Goal: Task Accomplishment & Management: Manage account settings

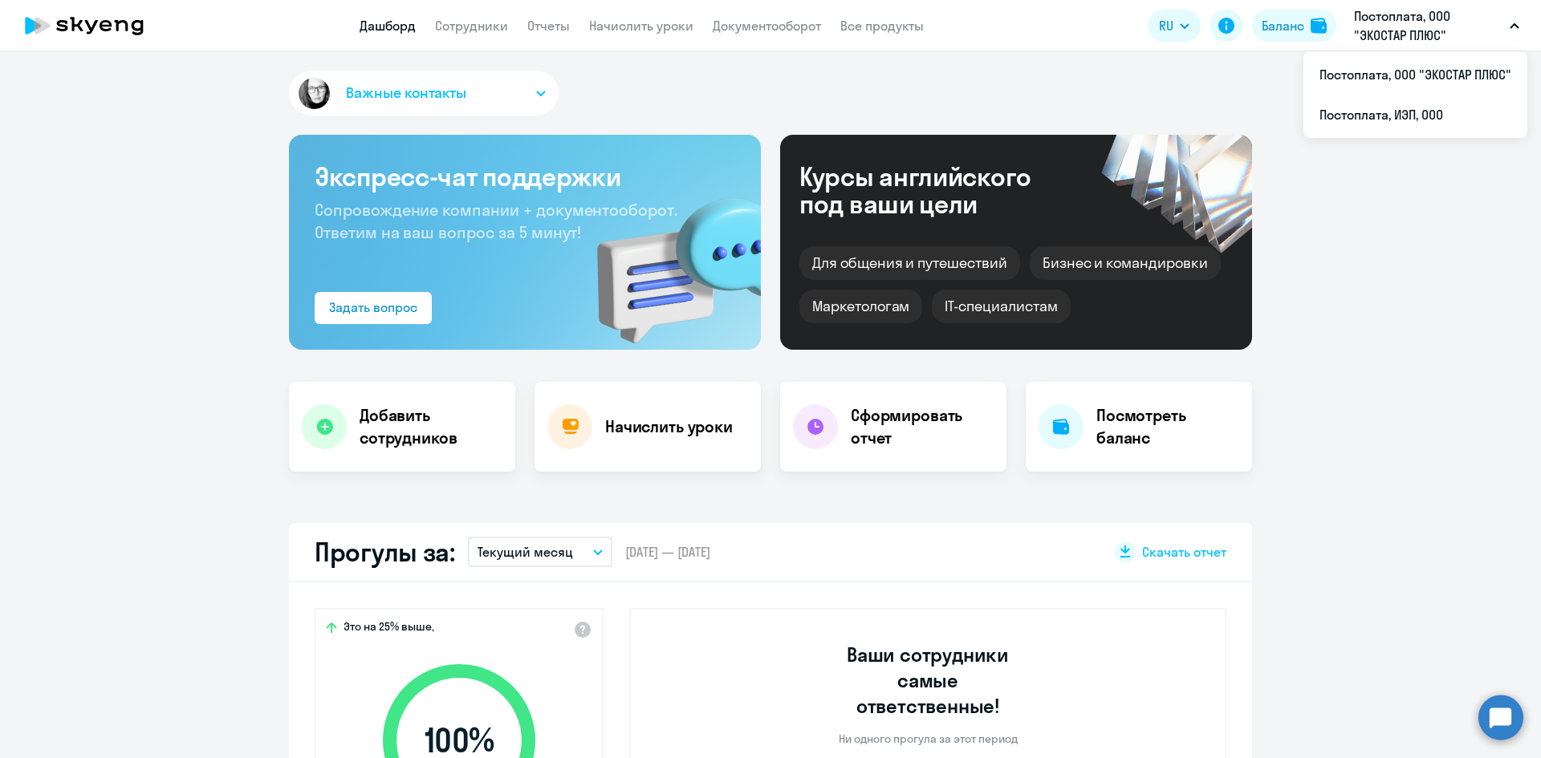
select select "30"
click at [1447, 69] on li "Постоплата, ООО "ЭКОСТАР ПЛЮС"" at bounding box center [1415, 75] width 224 height 40
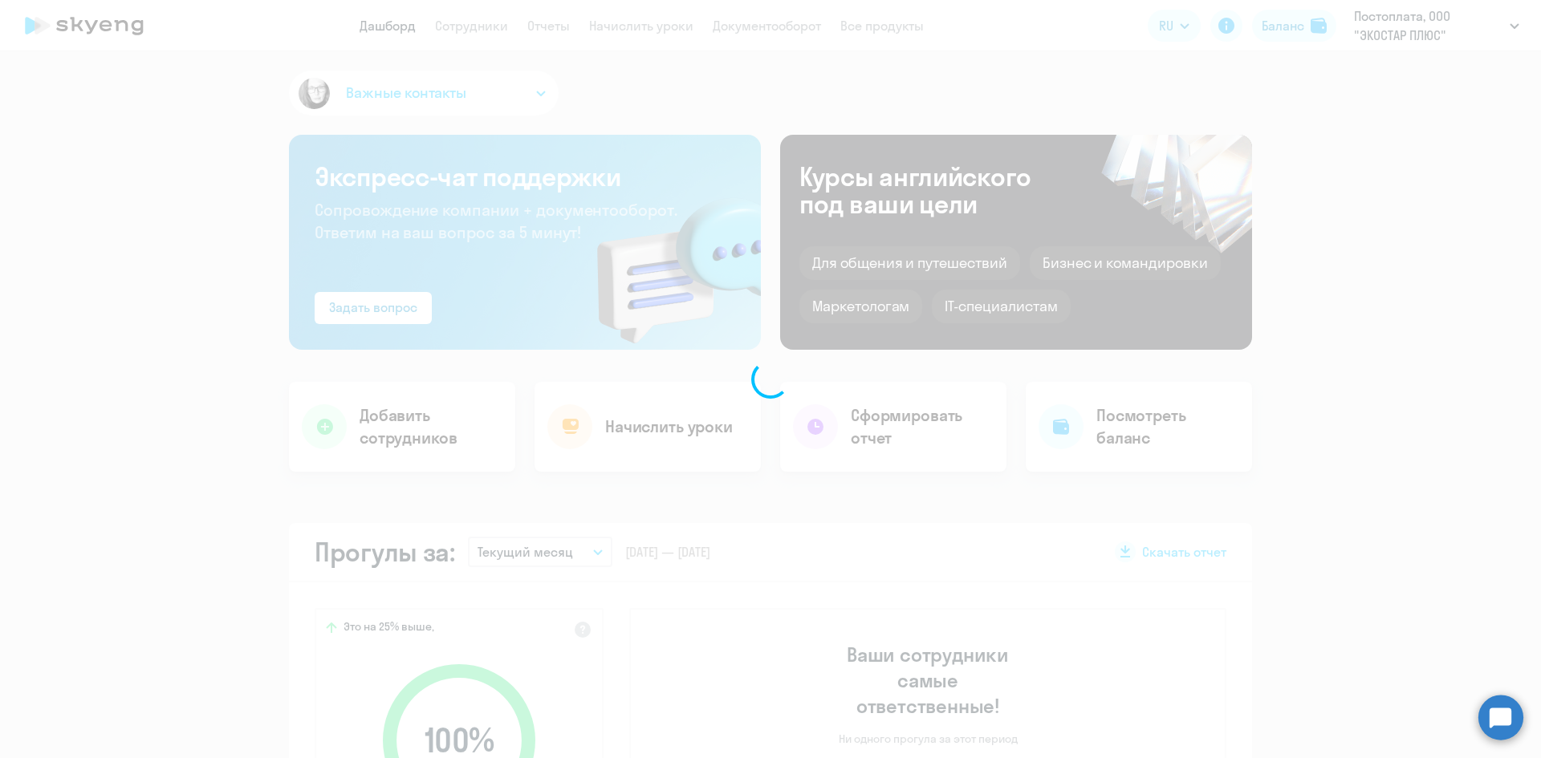
select select "30"
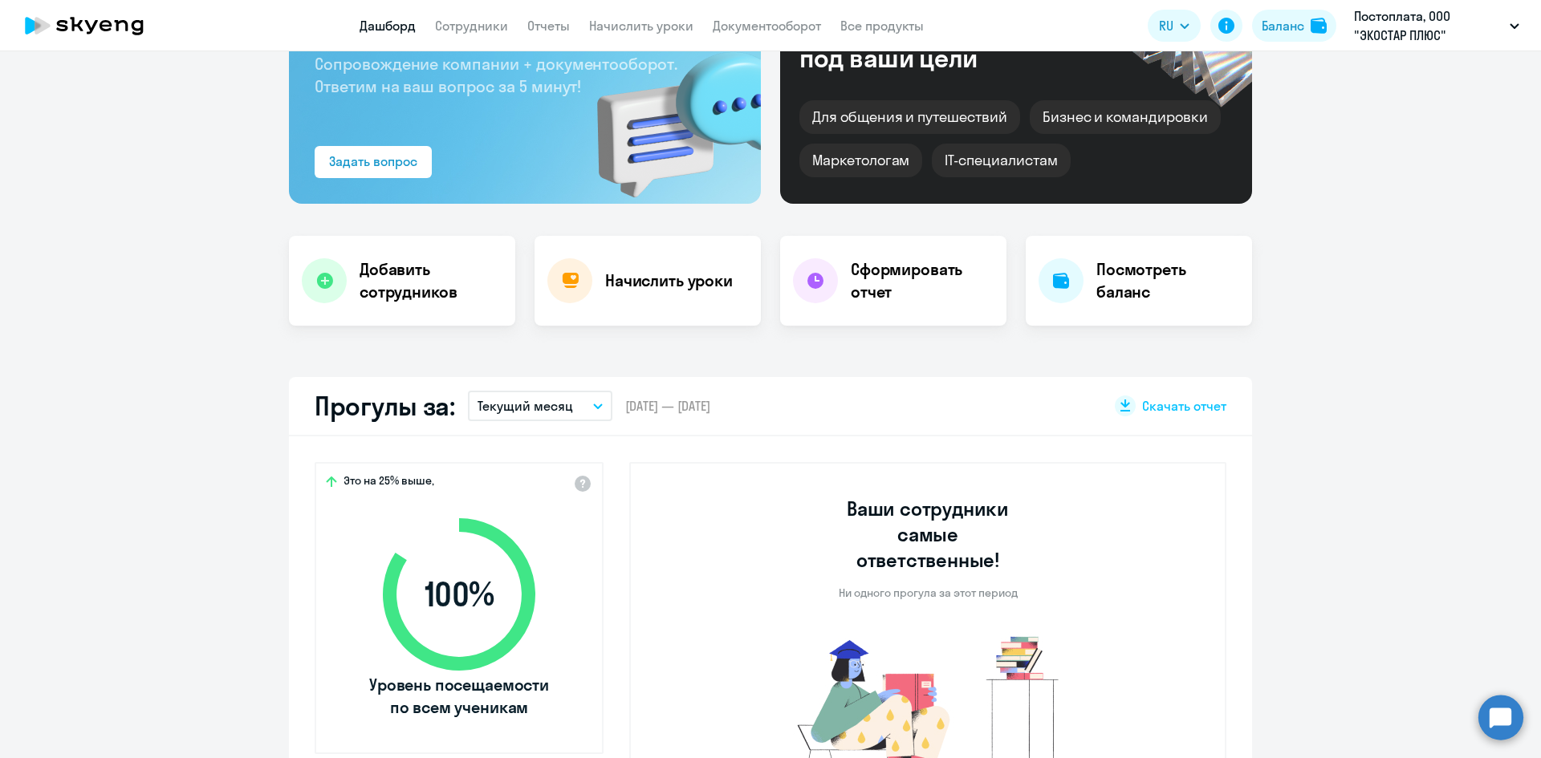
scroll to position [160, 0]
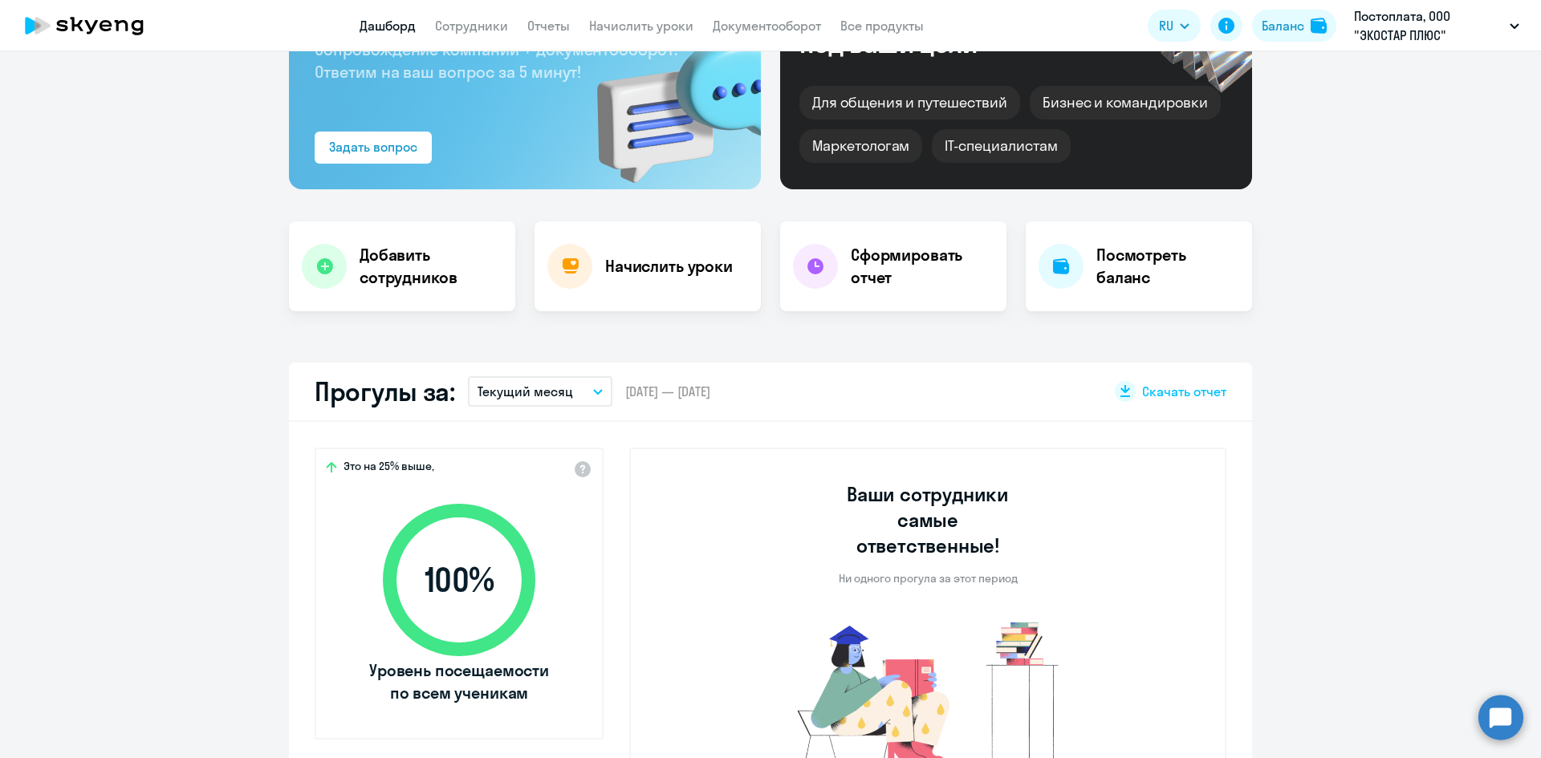
click at [584, 390] on button "Текущий месяц" at bounding box center [540, 391] width 144 height 30
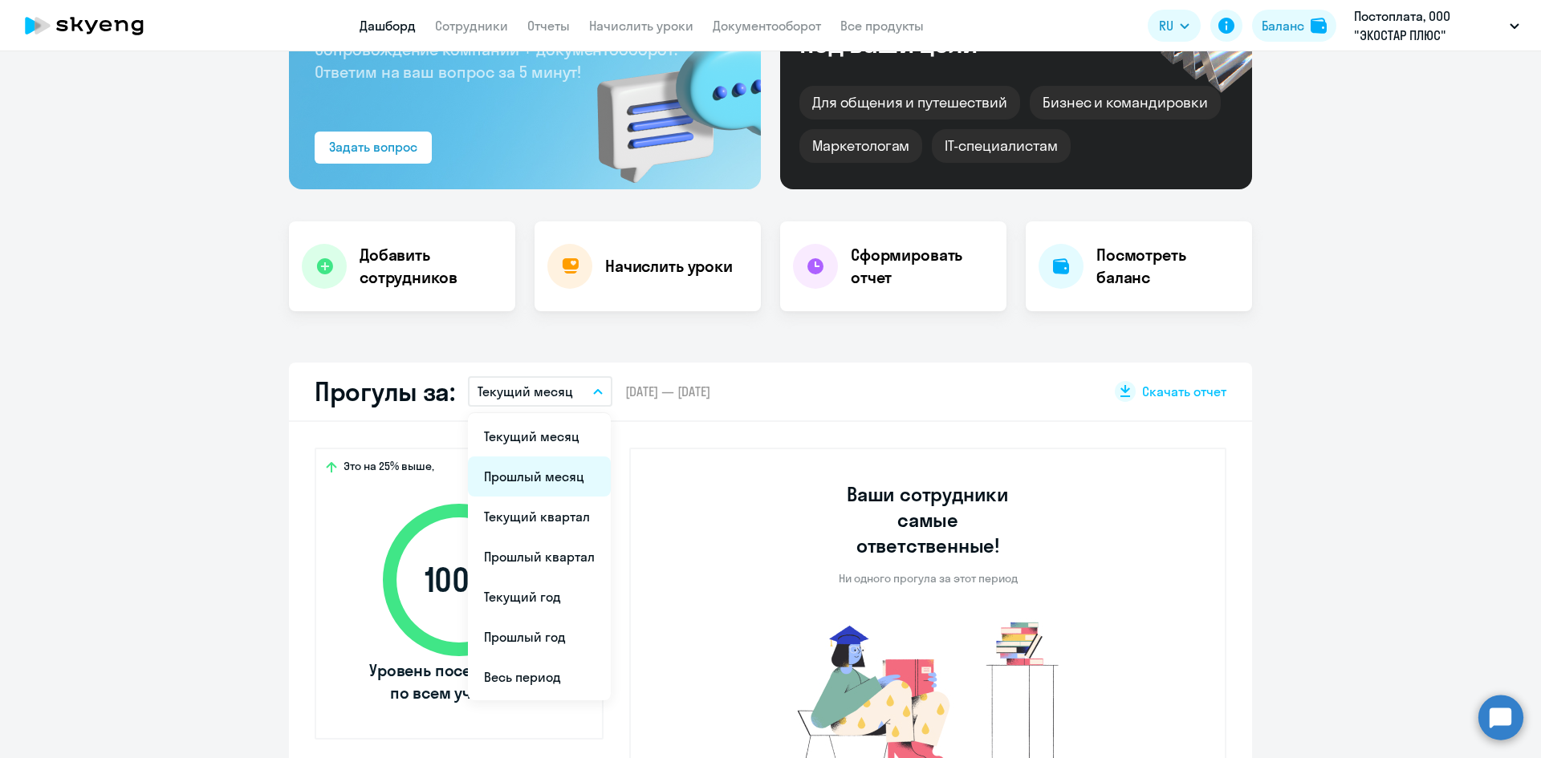
click at [553, 470] on li "Прошлый месяц" at bounding box center [539, 477] width 143 height 40
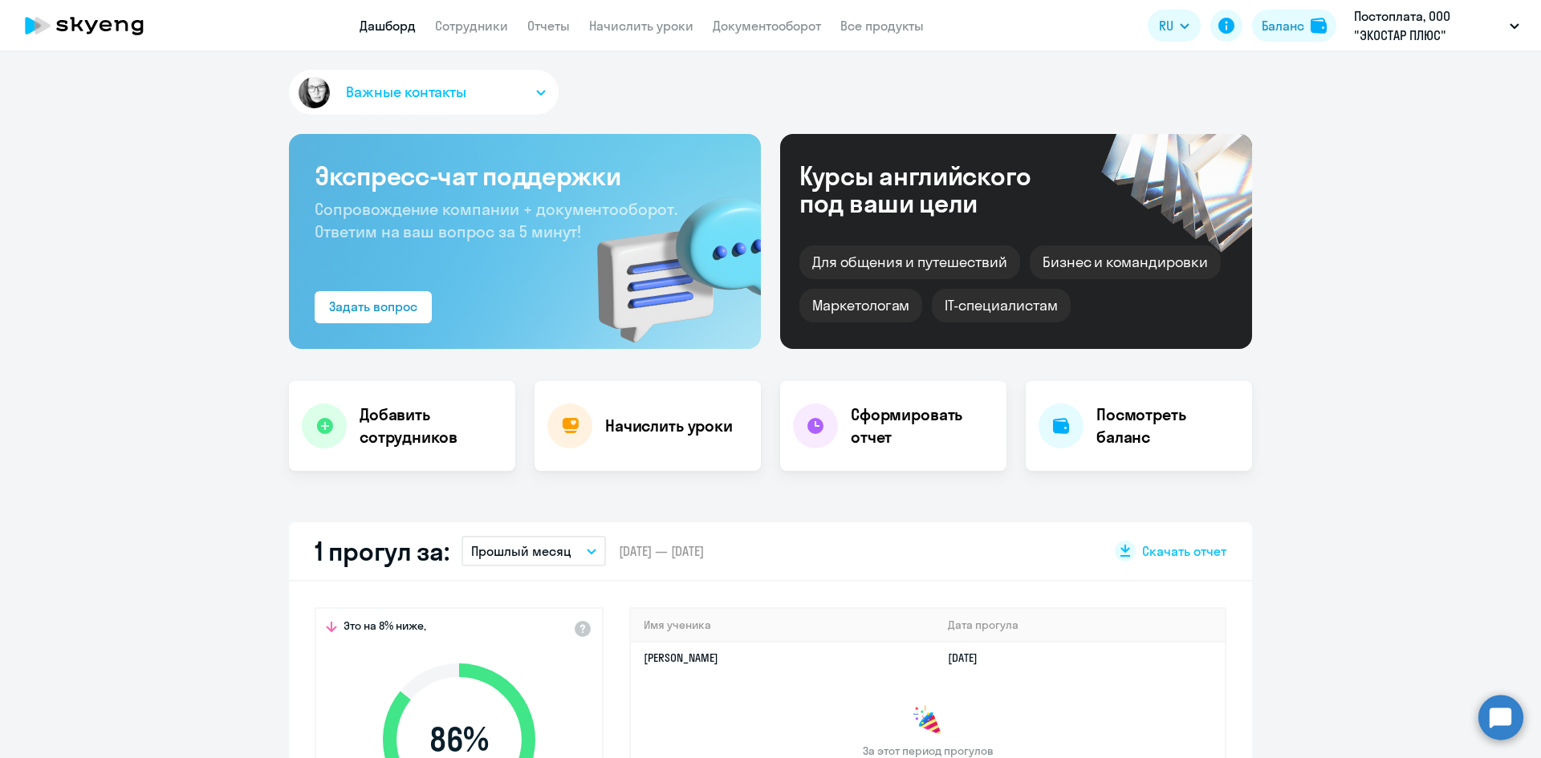
scroll to position [0, 0]
click at [761, 36] on app-header "Дашборд Сотрудники Отчеты Начислить уроки Документооборот Все продукты Дашборд …" at bounding box center [770, 25] width 1541 height 51
click at [758, 29] on link "Документооборот" at bounding box center [767, 26] width 108 height 16
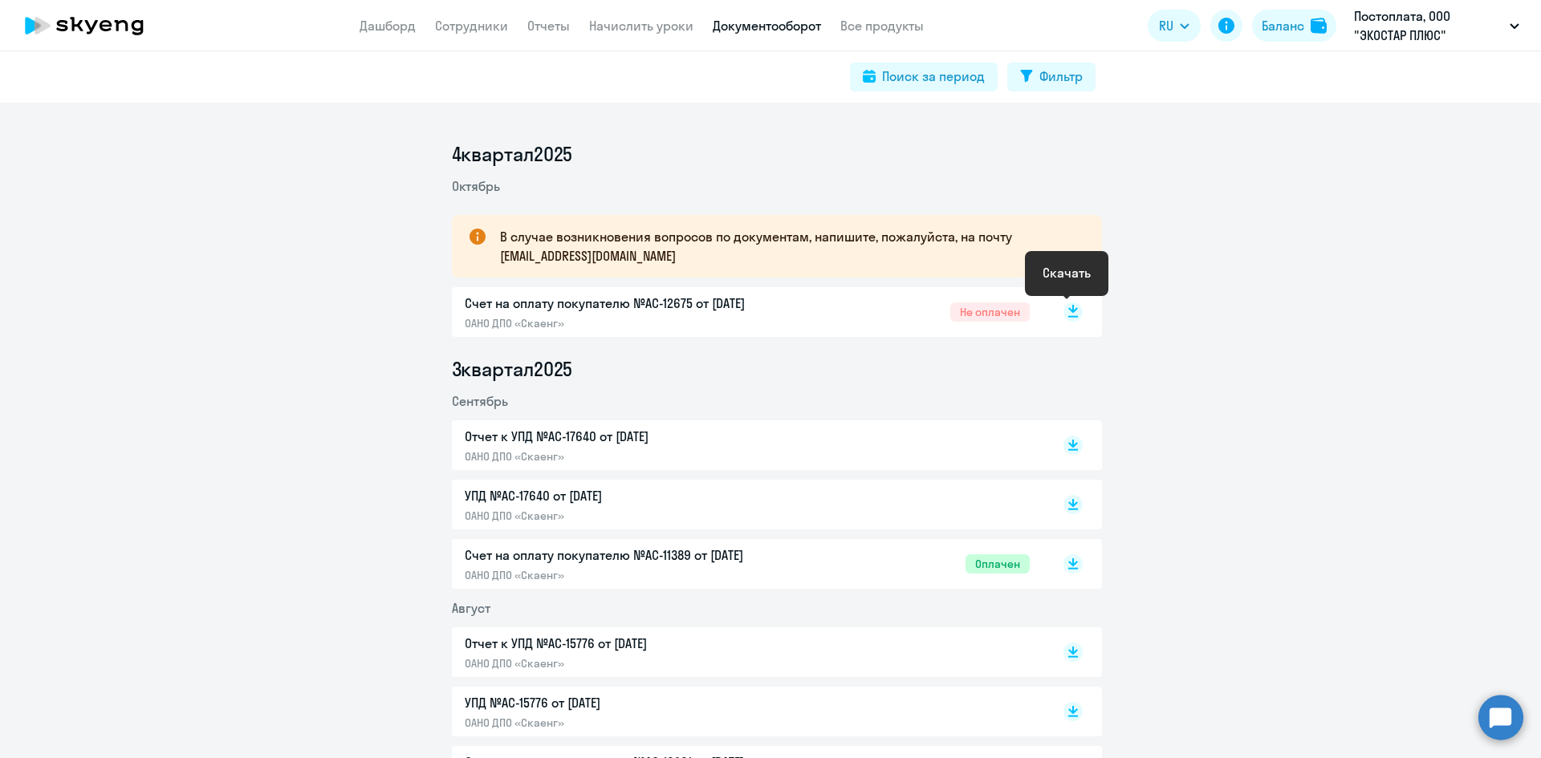
click at [1068, 310] on icon at bounding box center [1073, 309] width 10 height 8
click at [557, 19] on link "Отчеты" at bounding box center [548, 26] width 43 height 16
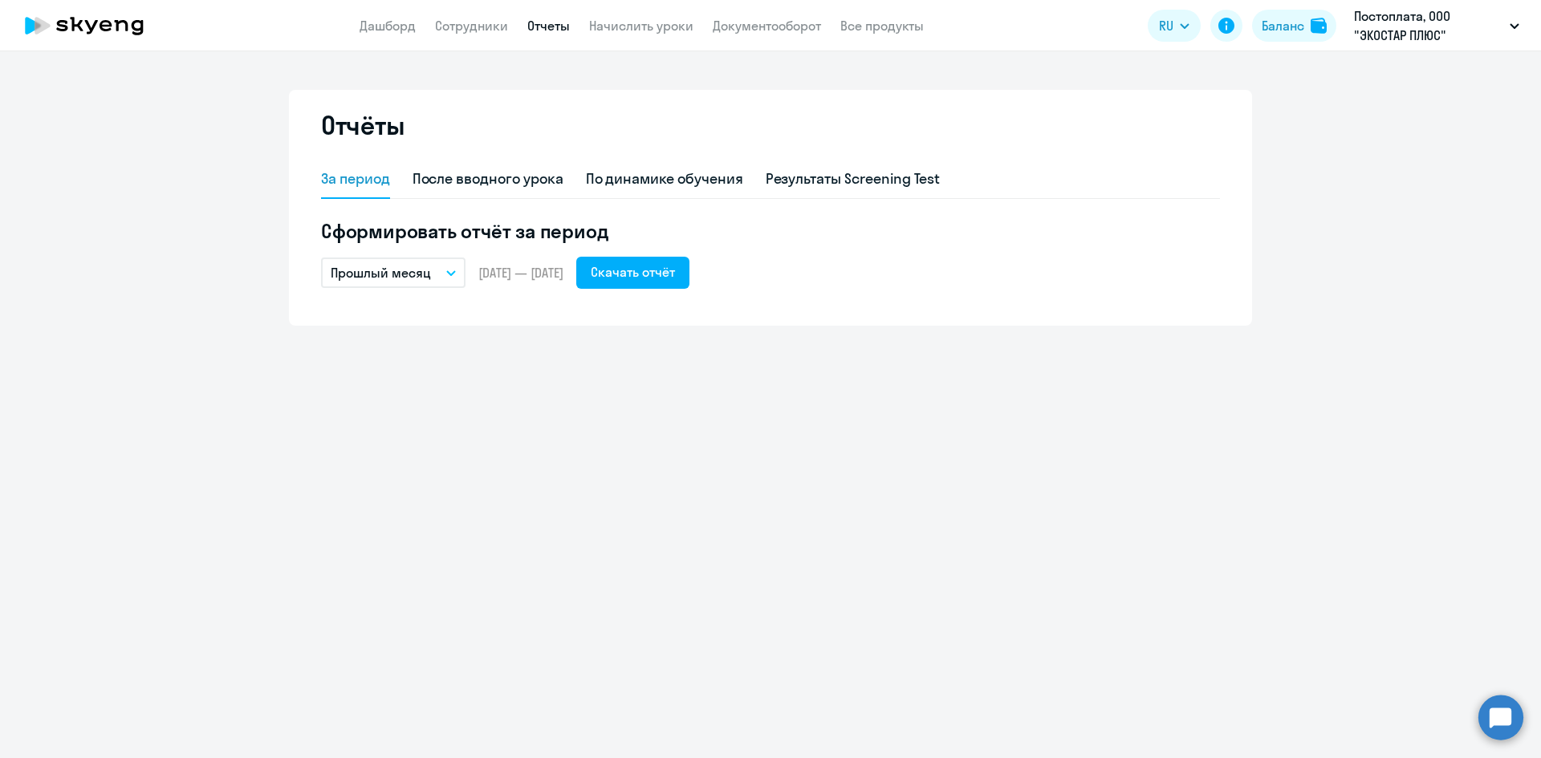
click at [445, 274] on button "Прошлый месяц" at bounding box center [393, 273] width 144 height 30
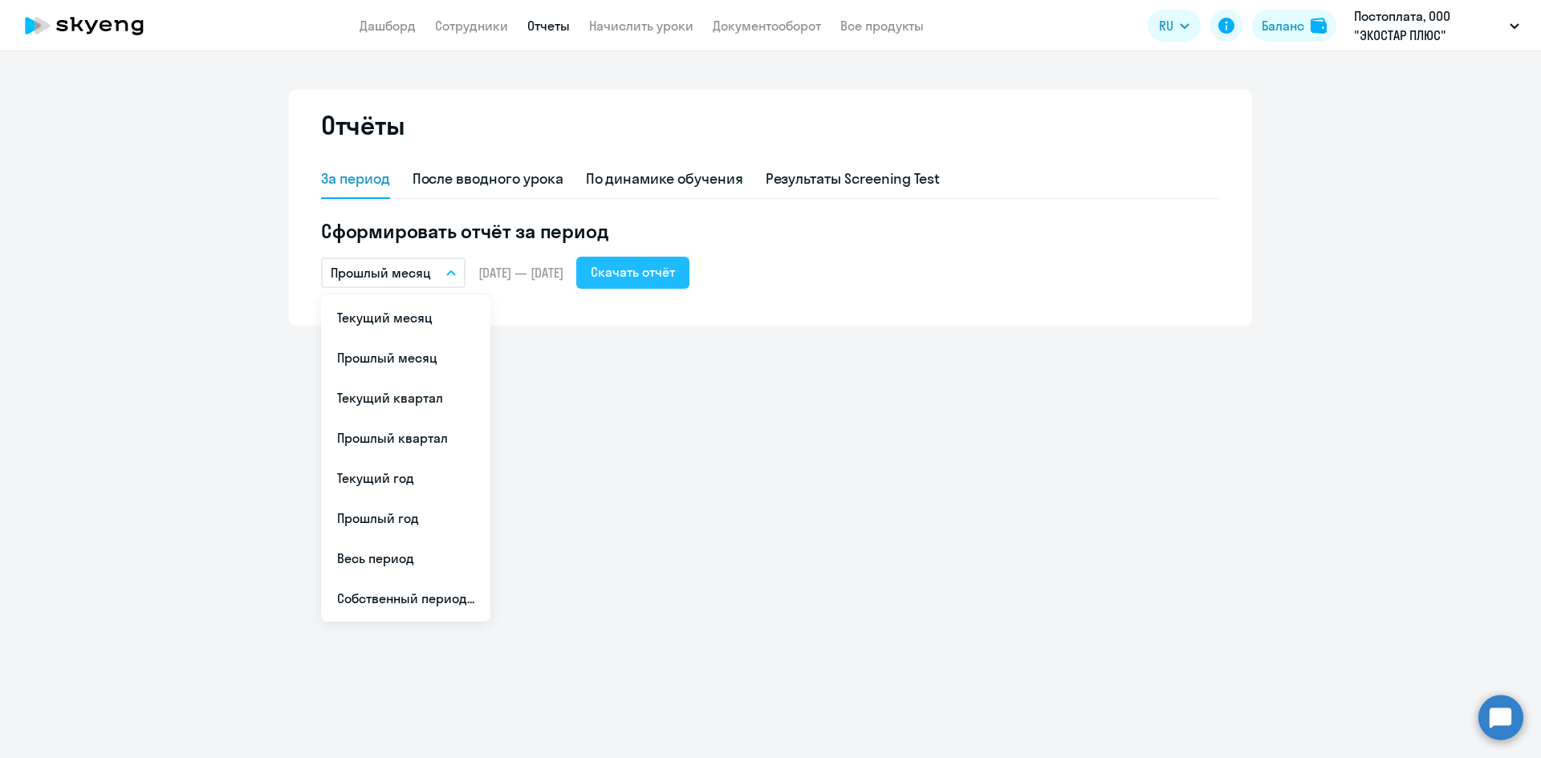
click at [659, 283] on button "Скачать отчёт" at bounding box center [632, 273] width 113 height 32
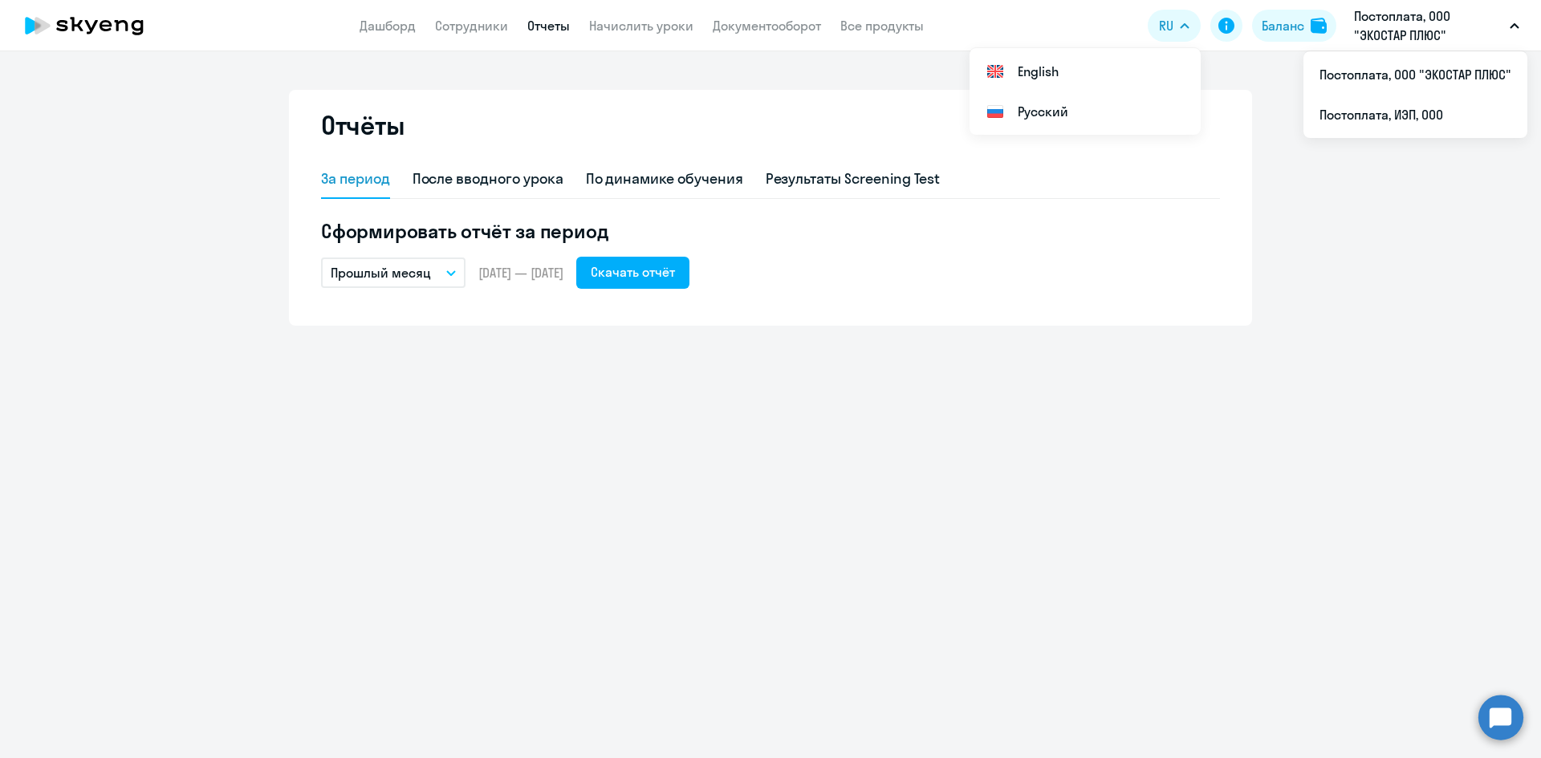
click at [1412, 31] on p "Постоплата, ООО "ЭКОСТАР ПЛЮС"" at bounding box center [1428, 25] width 149 height 39
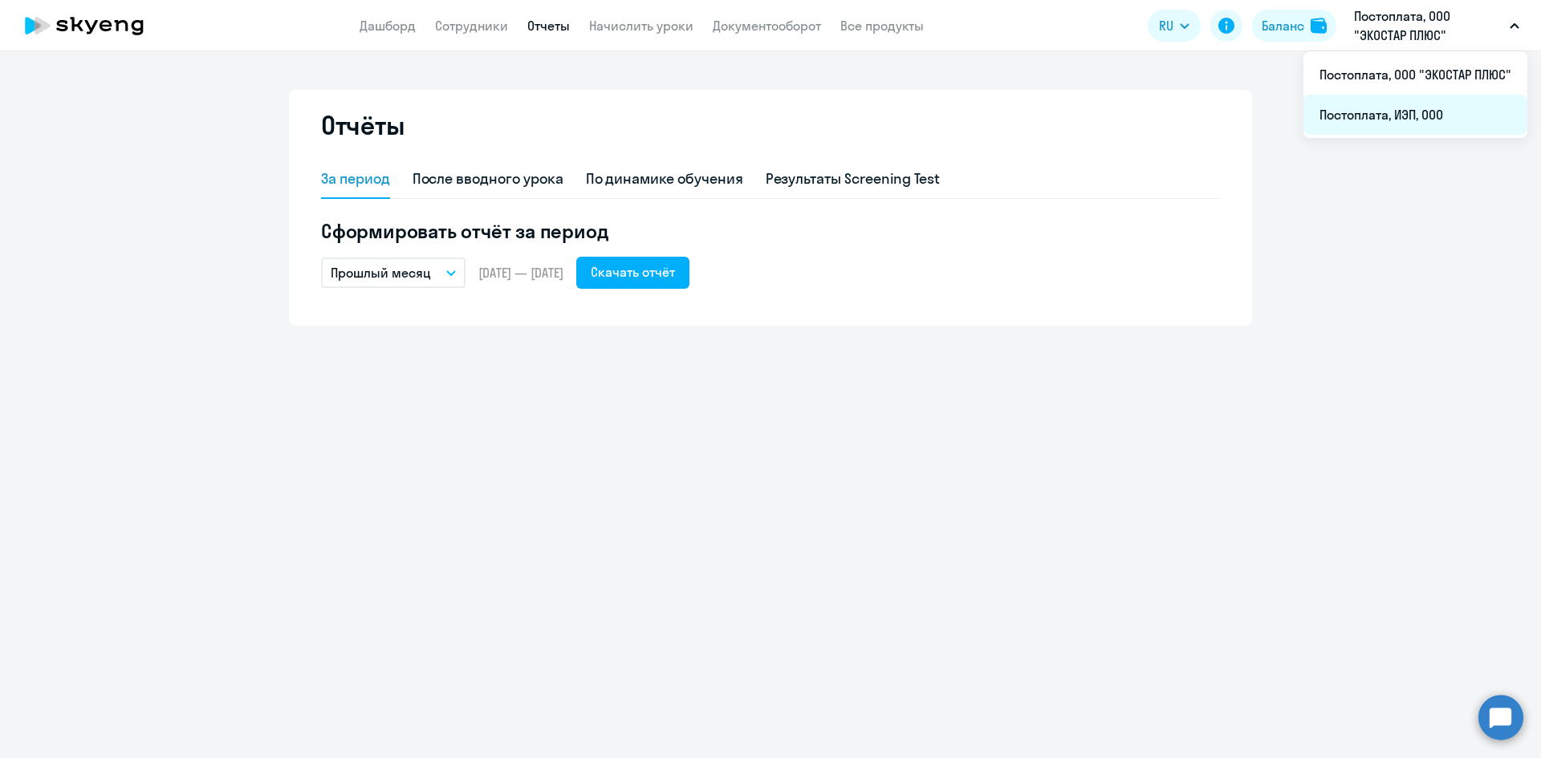
click at [1403, 99] on li "Постоплата, ИЭП, ООО" at bounding box center [1415, 115] width 224 height 40
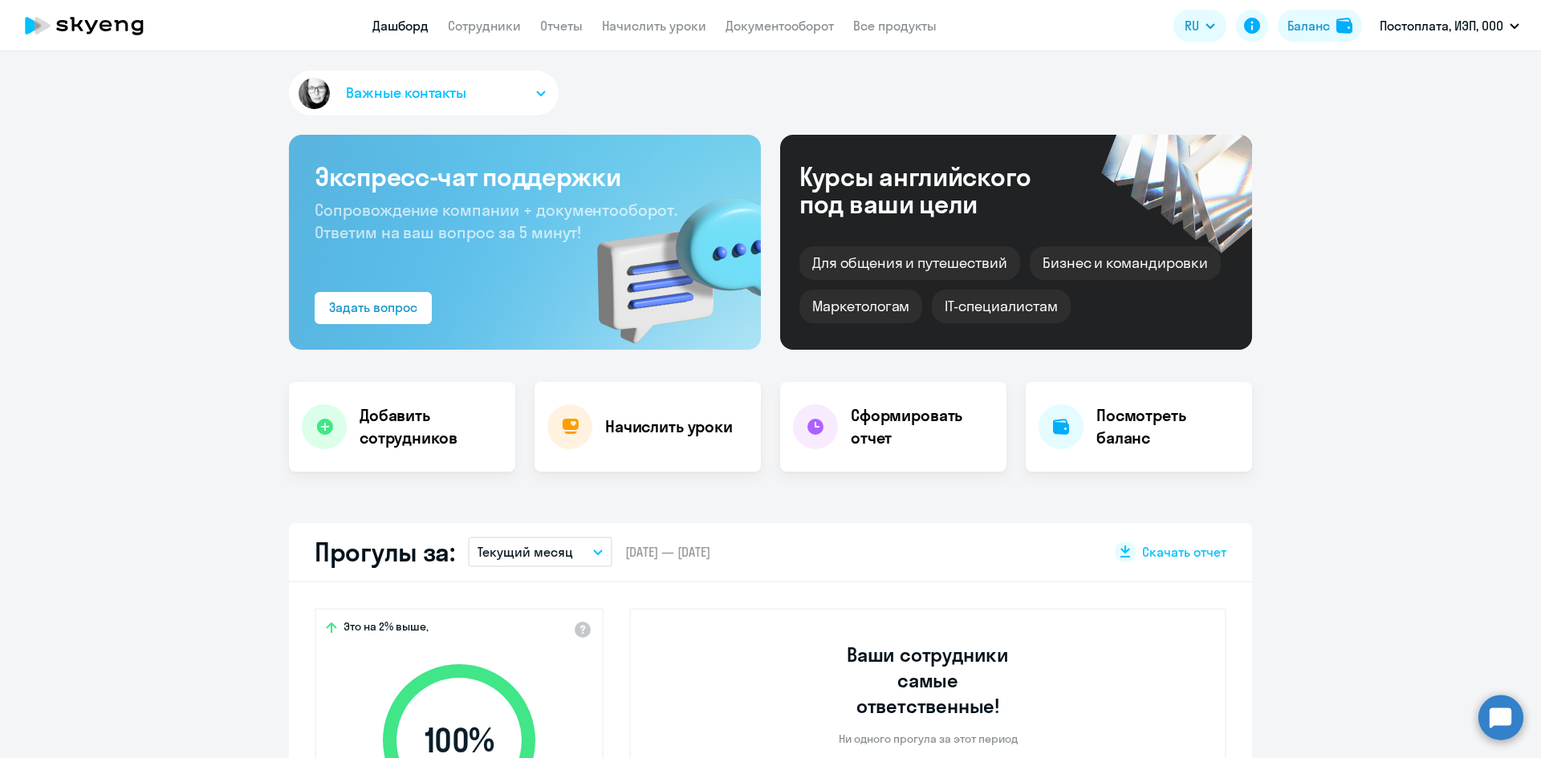
click at [586, 548] on button "Текущий месяц" at bounding box center [540, 552] width 144 height 30
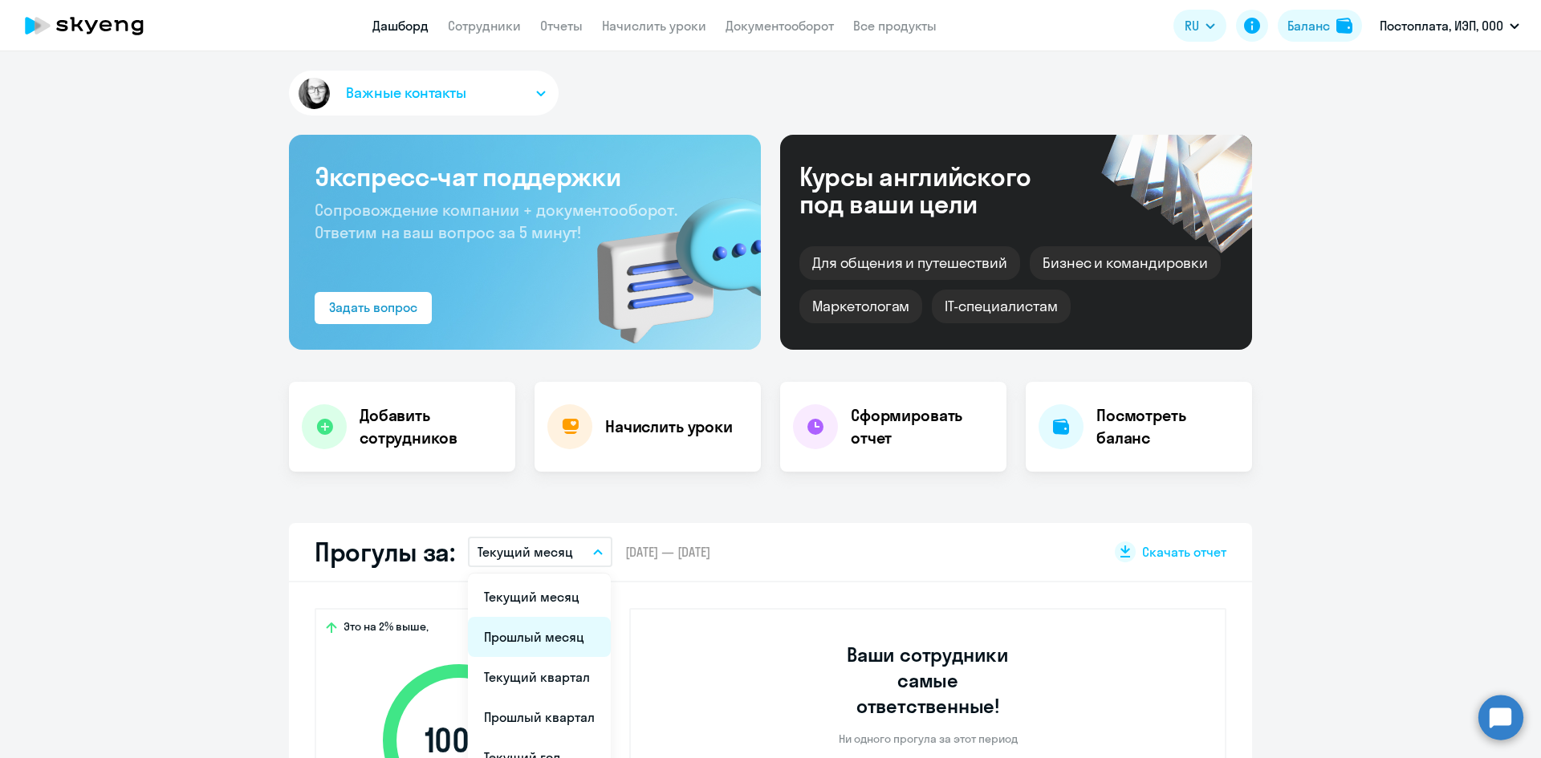
click at [558, 637] on li "Прошлый месяц" at bounding box center [539, 637] width 143 height 40
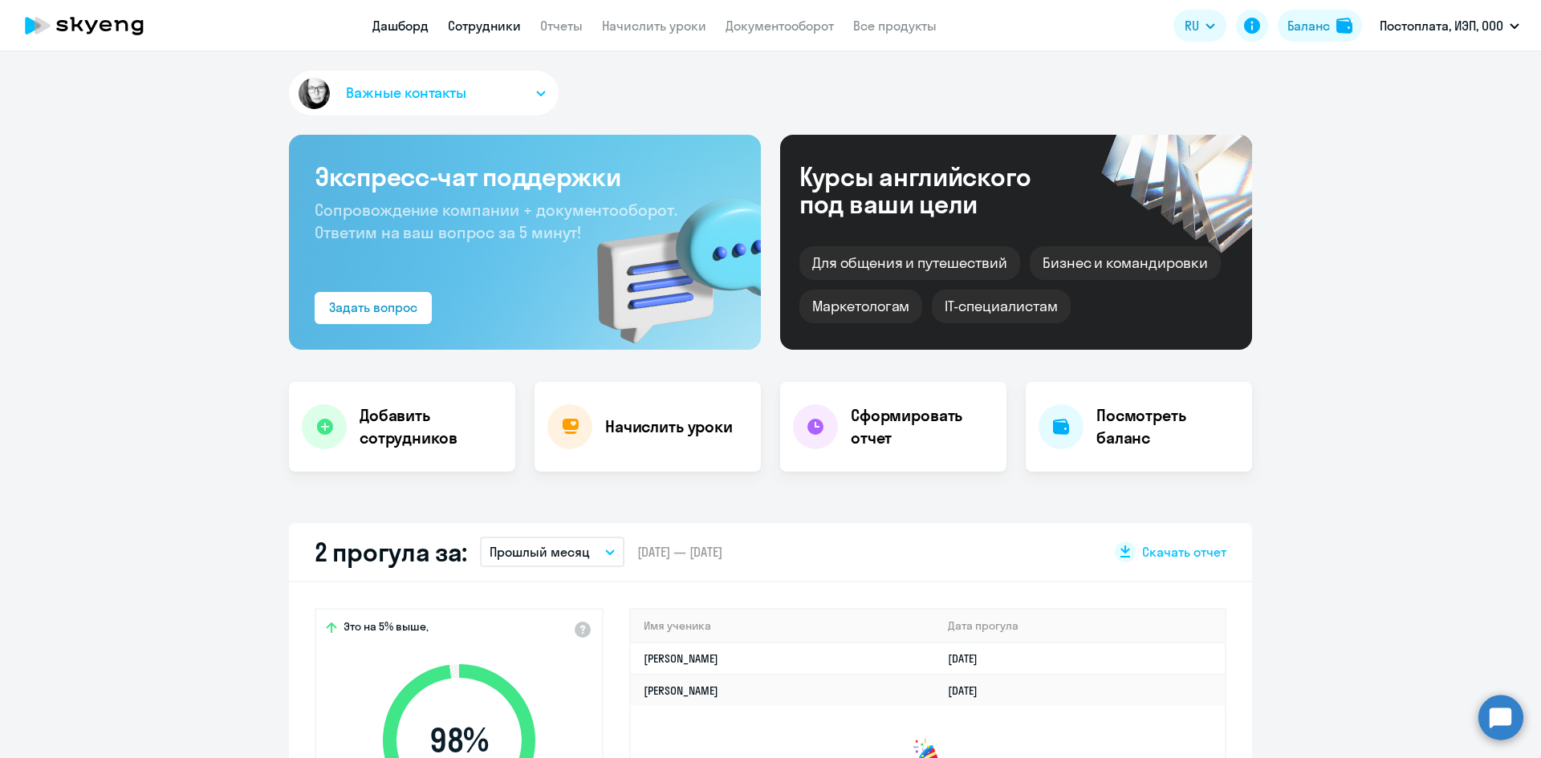
click at [493, 30] on link "Сотрудники" at bounding box center [484, 26] width 73 height 16
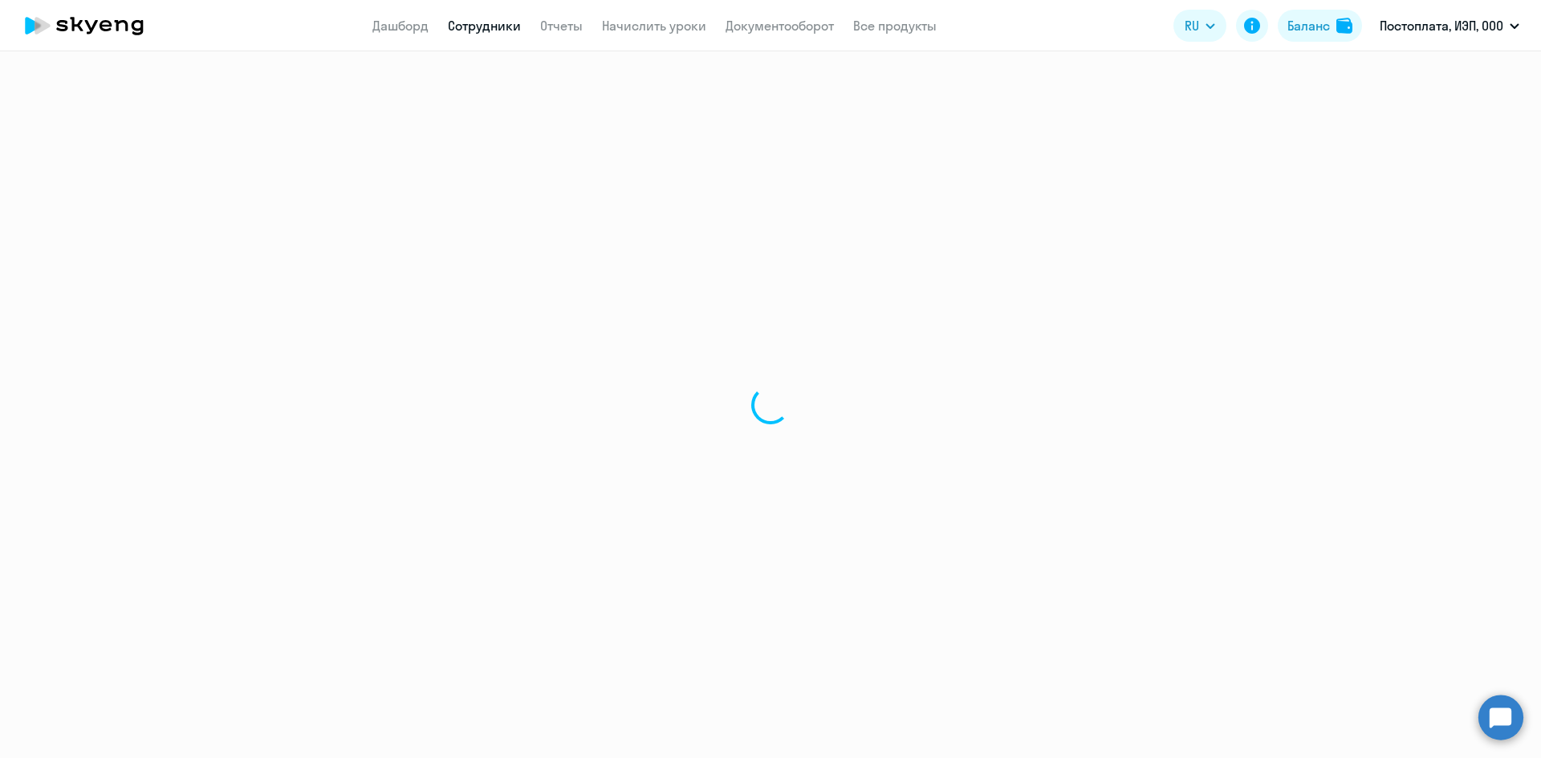
select select "30"
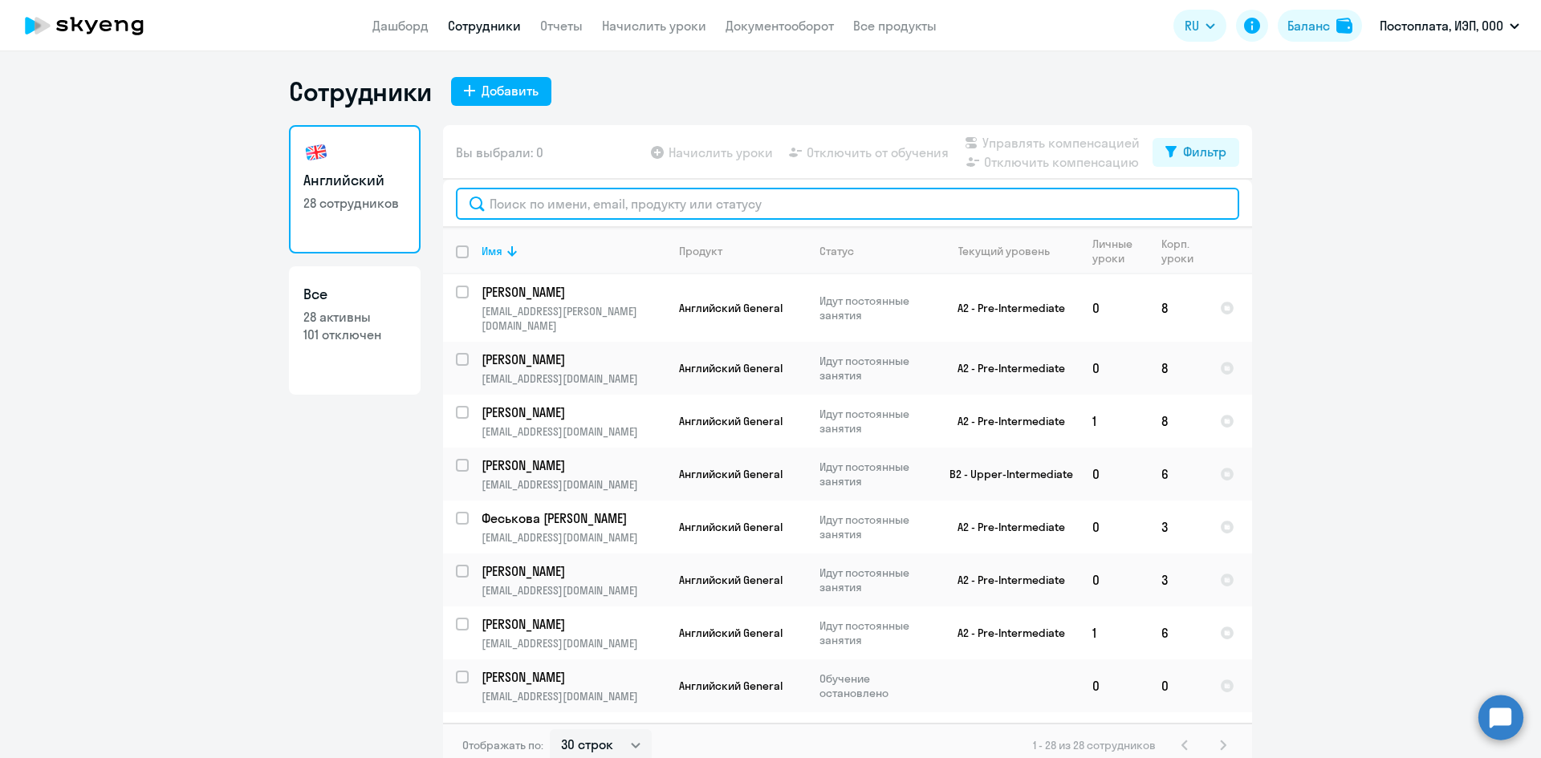
click at [586, 211] on input "text" at bounding box center [847, 204] width 783 height 32
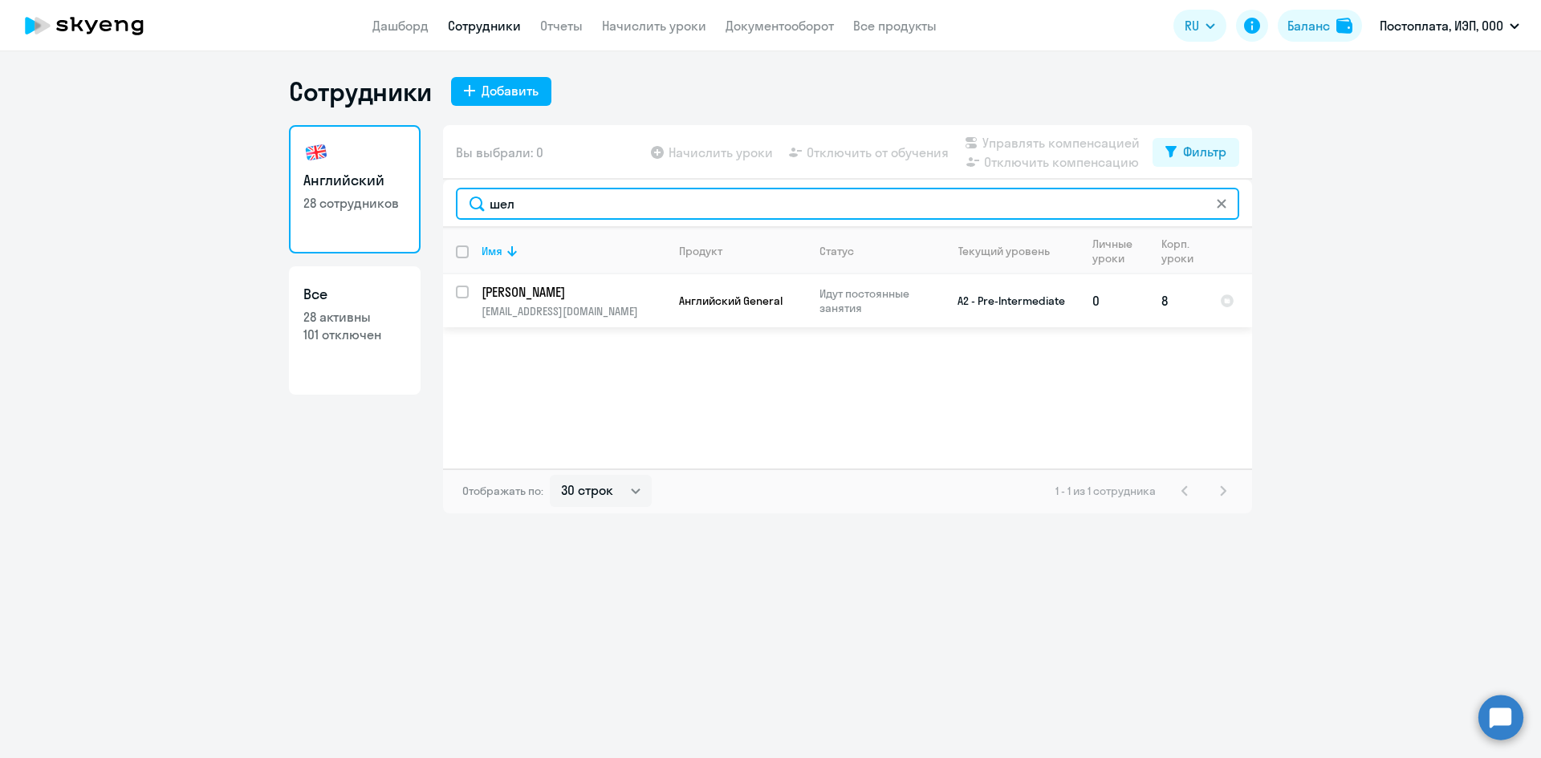
type input "шел"
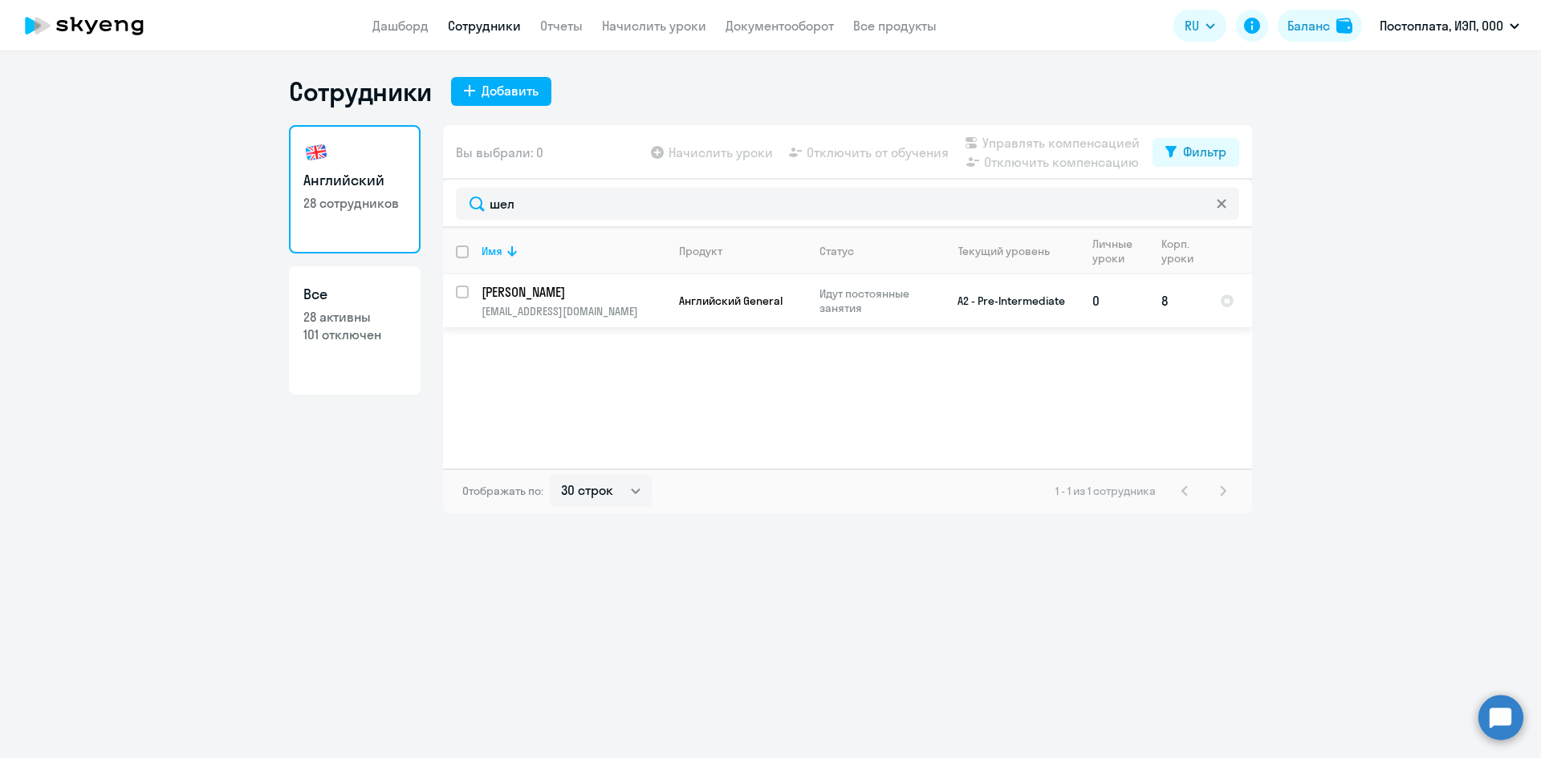
click at [578, 293] on p "[PERSON_NAME]" at bounding box center [571, 292] width 181 height 18
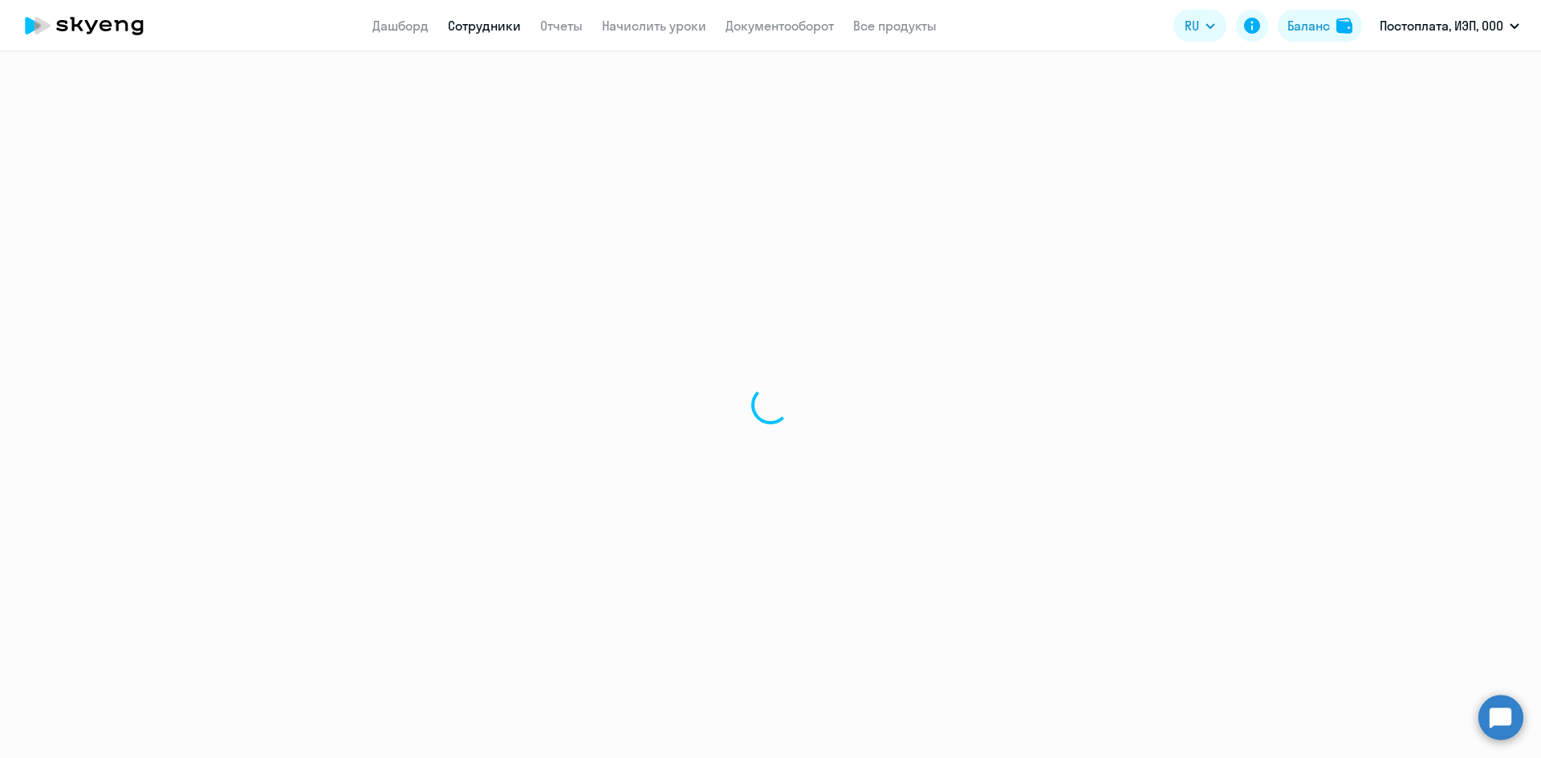
select select "english"
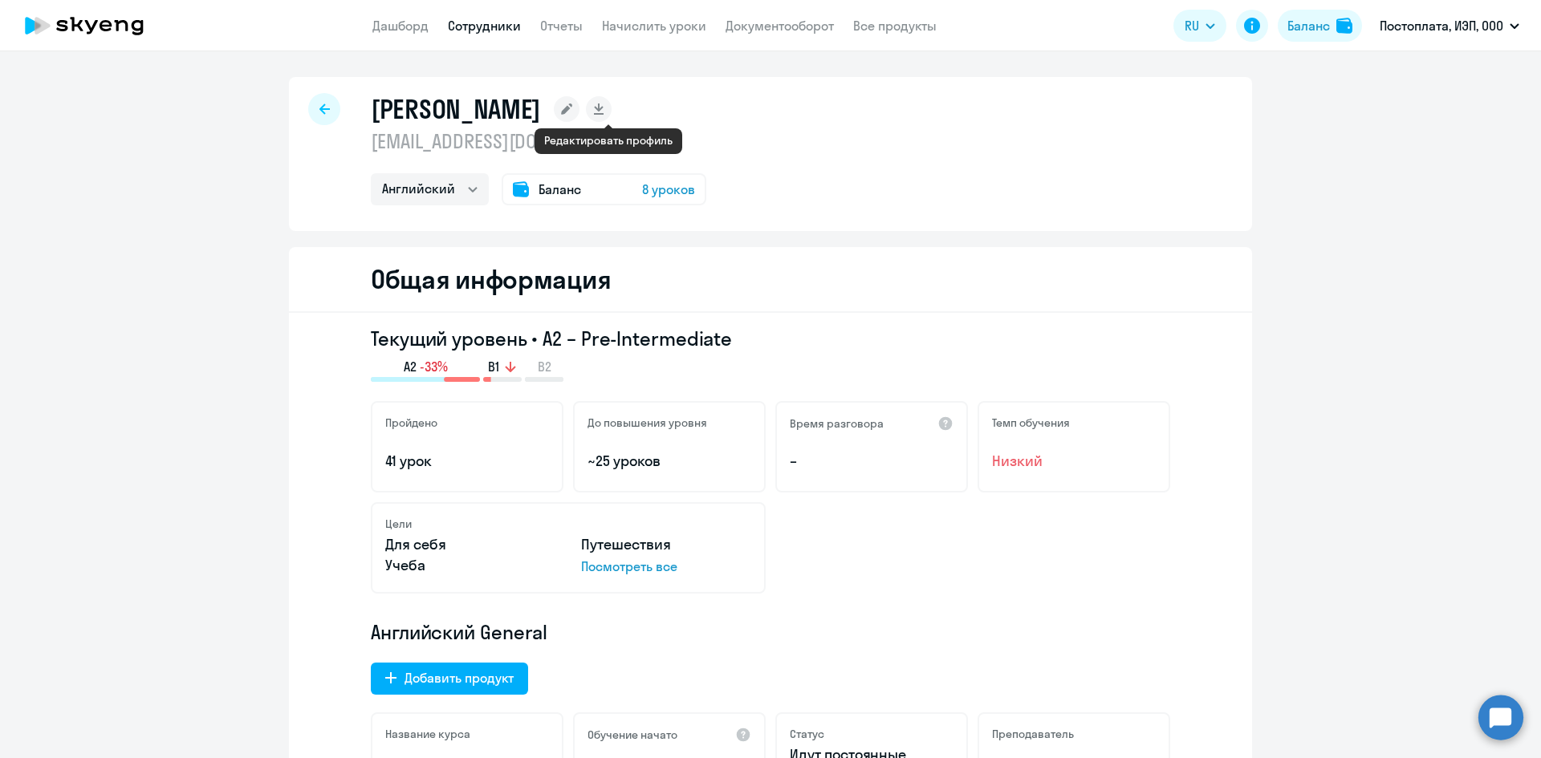
click at [579, 108] on rect at bounding box center [567, 109] width 26 height 26
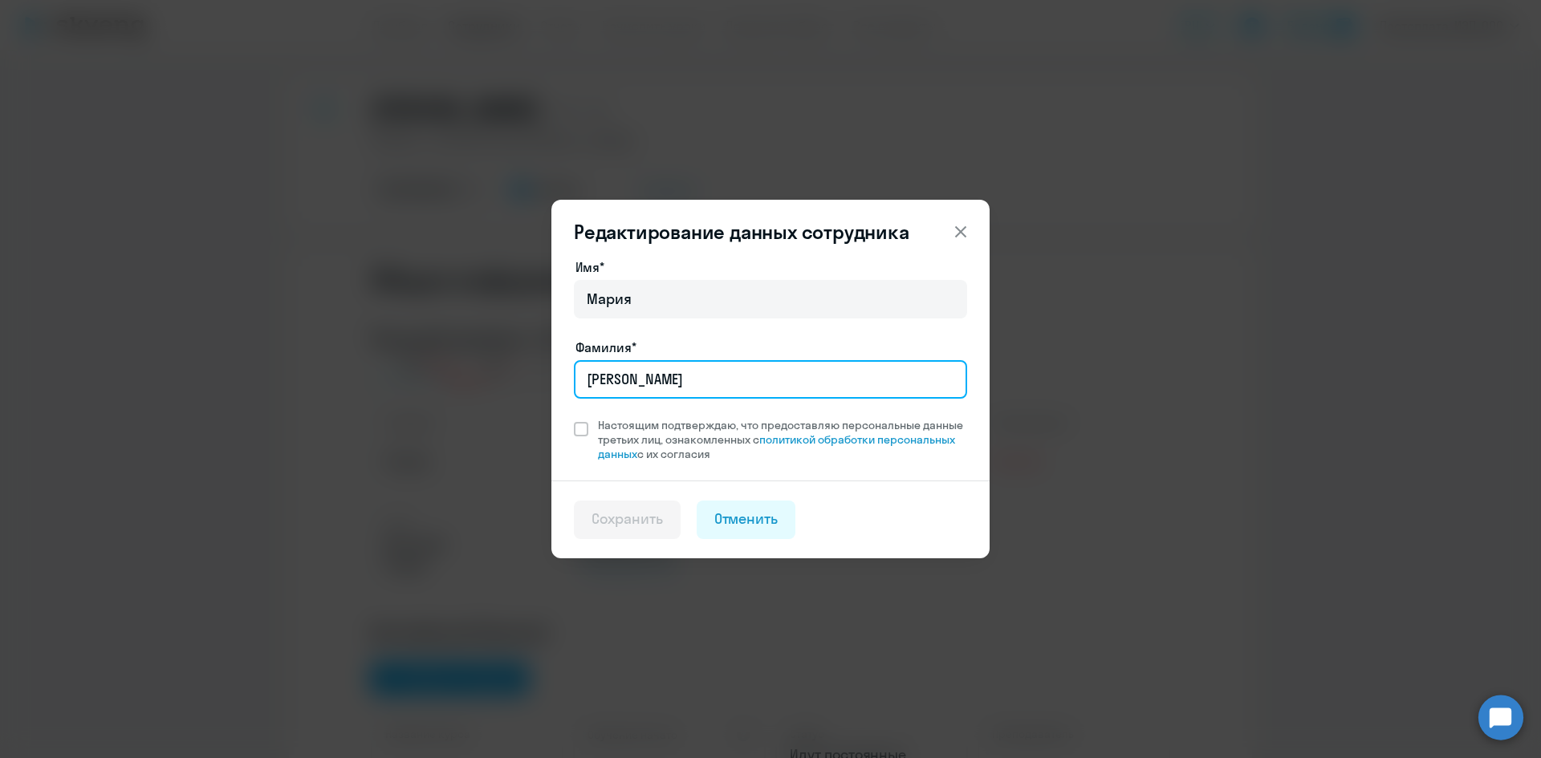
drag, startPoint x: 674, startPoint y: 374, endPoint x: 579, endPoint y: 380, distance: 94.9
click at [579, 380] on input "[PERSON_NAME]" at bounding box center [770, 379] width 393 height 39
type input "[PERSON_NAME]"
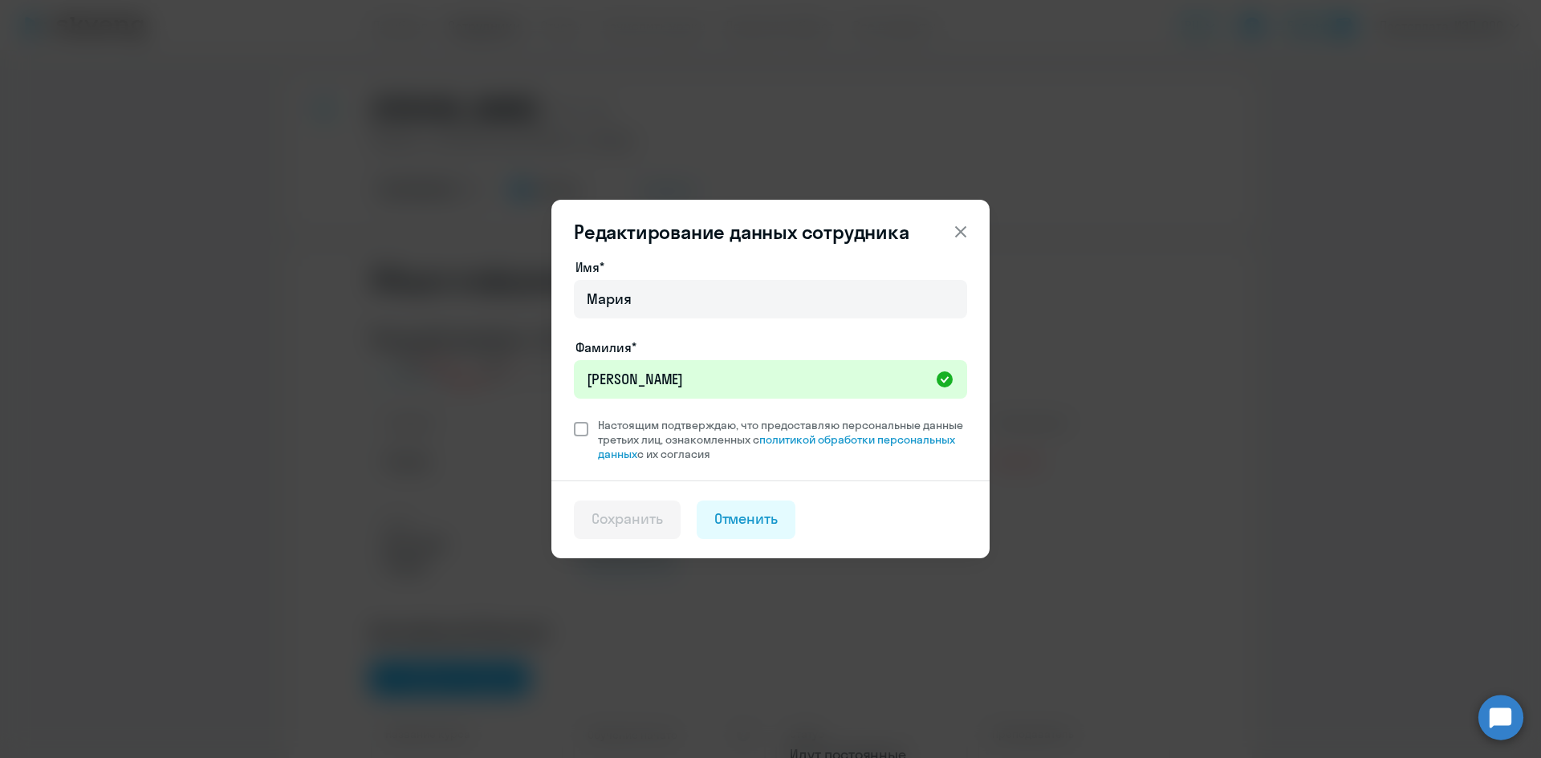
click at [581, 421] on label "Настоящим подтверждаю, что предоставляю персональные данные третьих лиц, ознако…" at bounding box center [770, 439] width 393 height 43
click at [574, 418] on input "Настоящим подтверждаю, что предоставляю персональные данные третьих лиц, ознако…" at bounding box center [573, 417] width 1 height 1
checkbox input "true"
click at [644, 522] on div "Сохранить" at bounding box center [626, 519] width 71 height 21
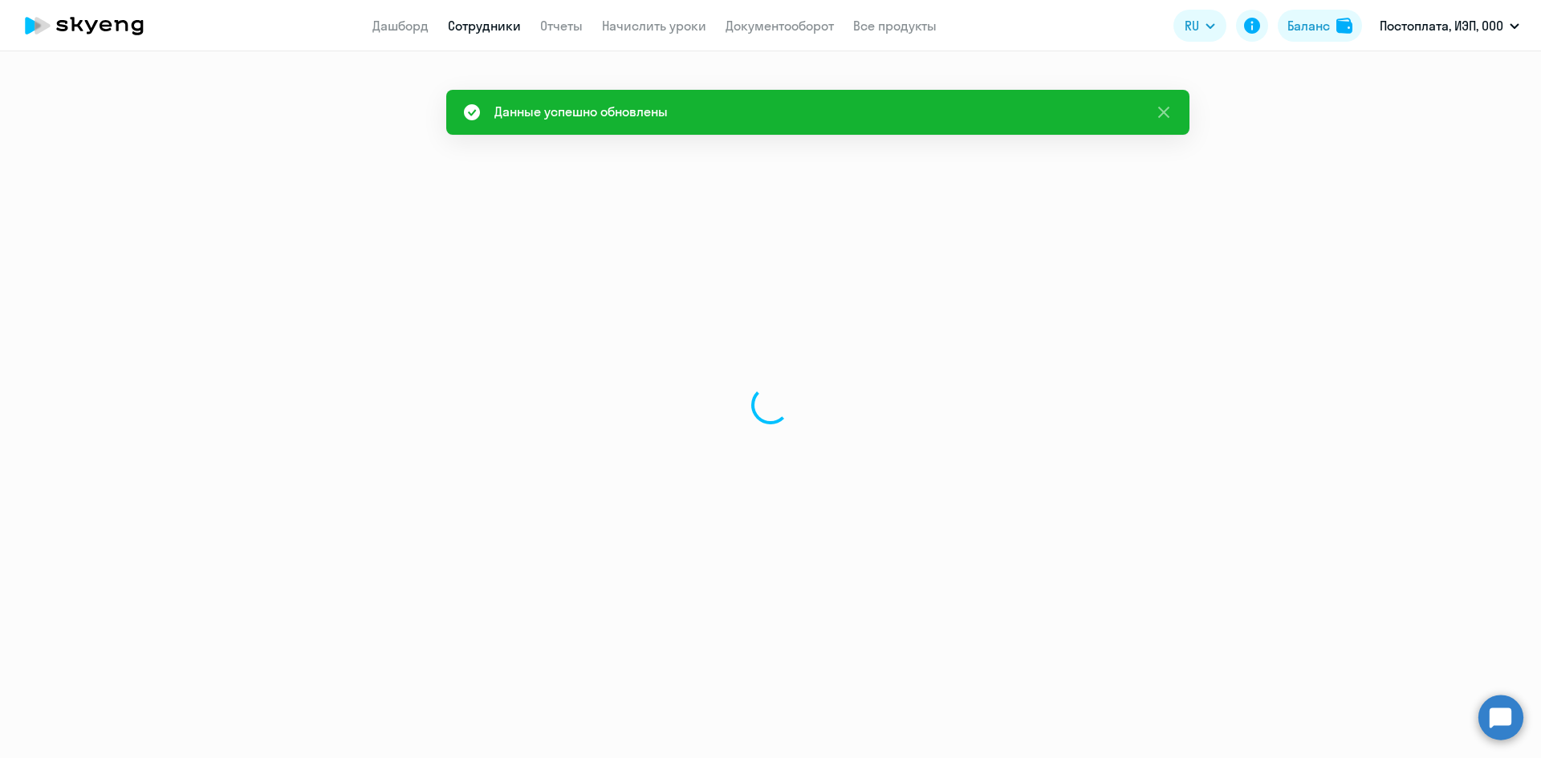
select select "english"
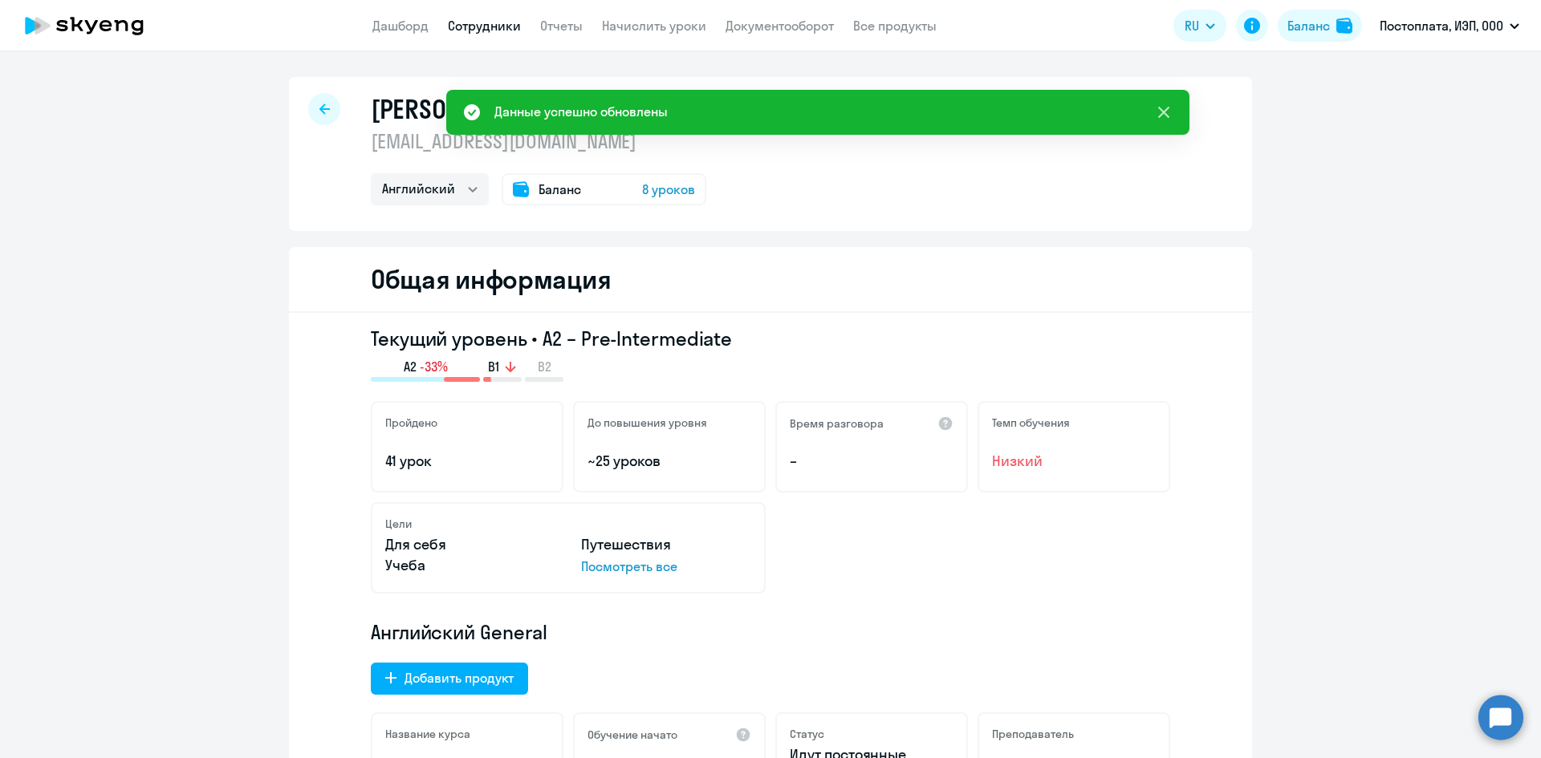
click at [1164, 110] on icon at bounding box center [1163, 112] width 19 height 19
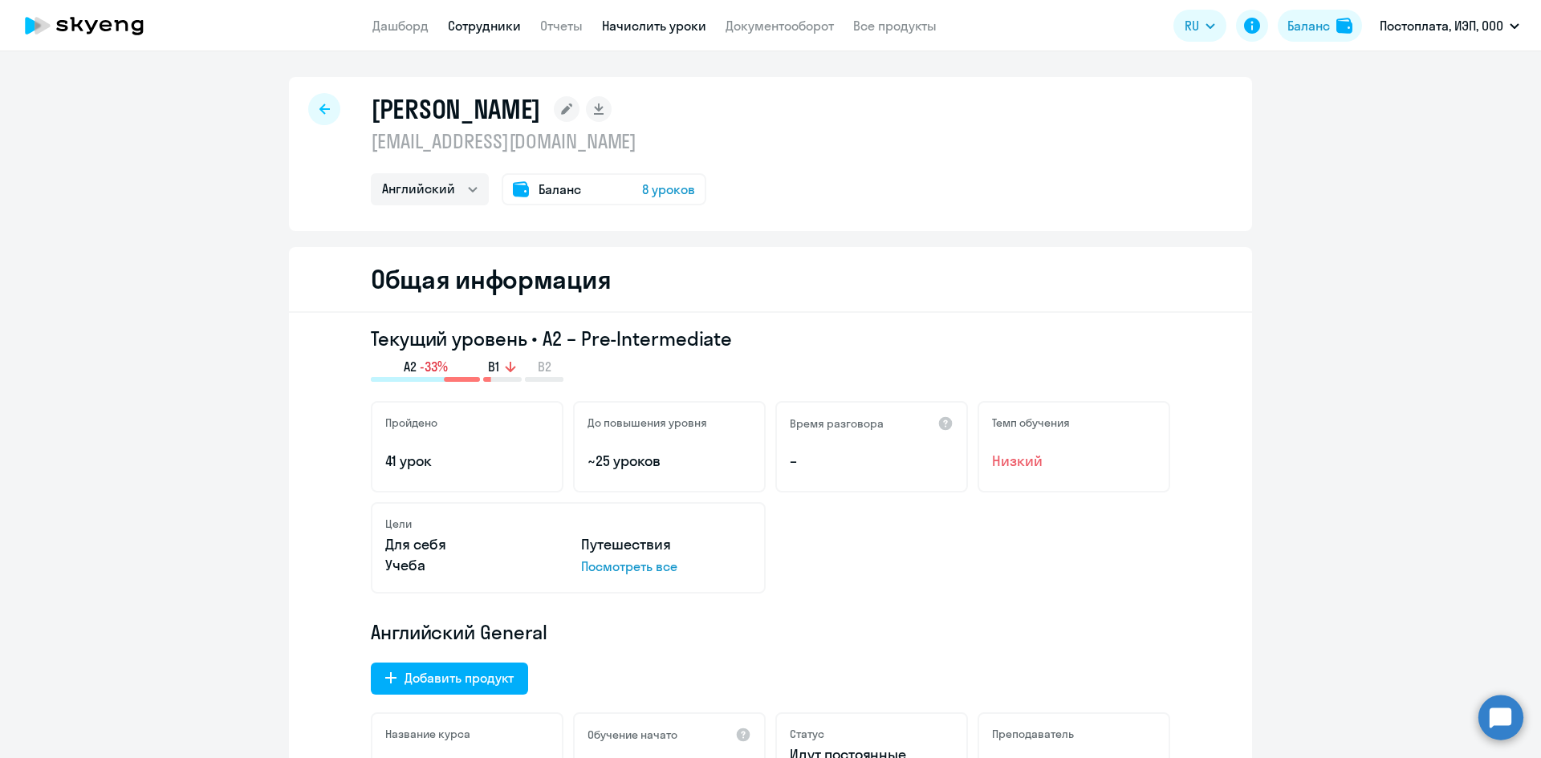
click at [635, 26] on link "Начислить уроки" at bounding box center [654, 26] width 104 height 16
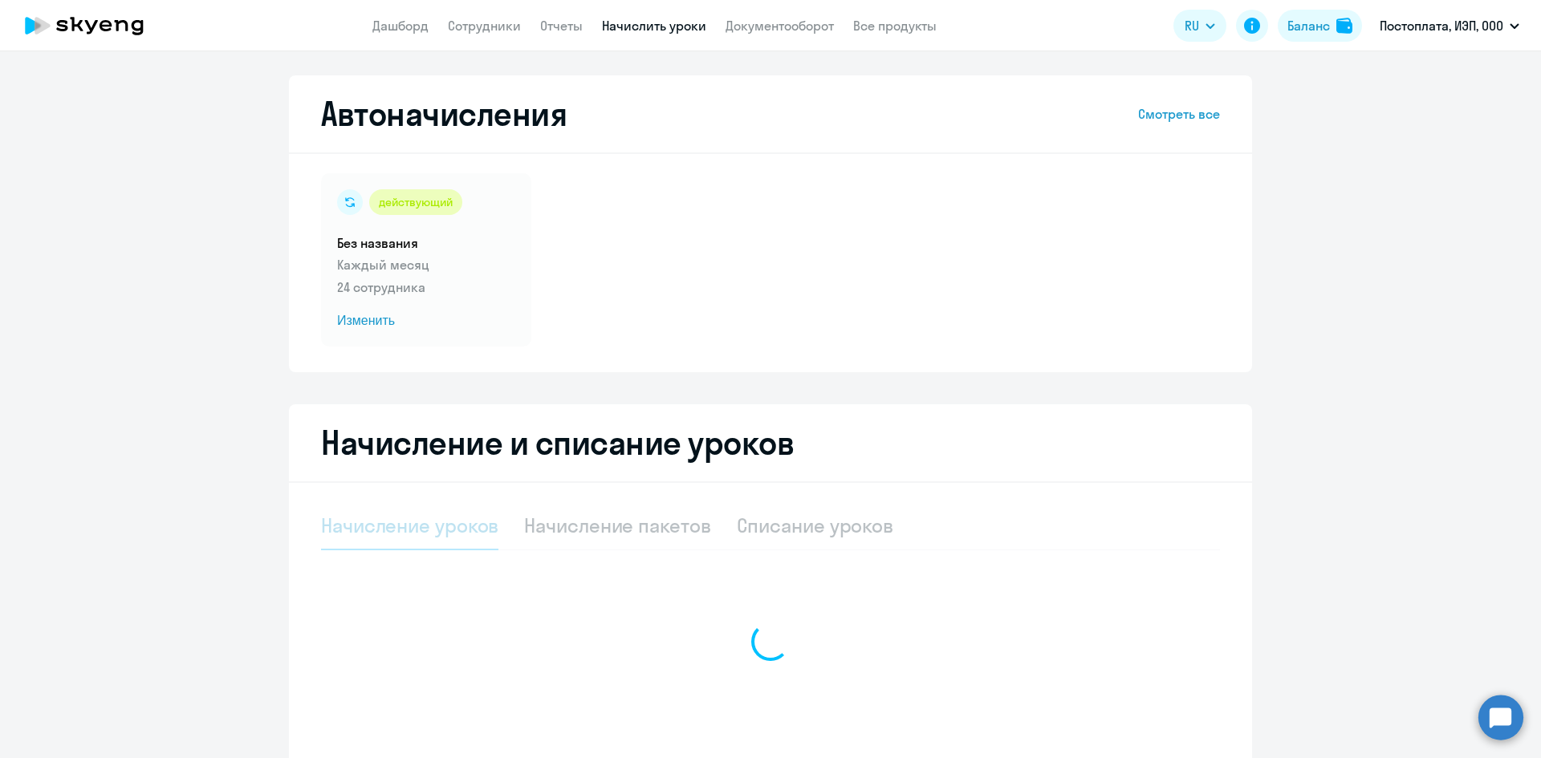
select select "10"
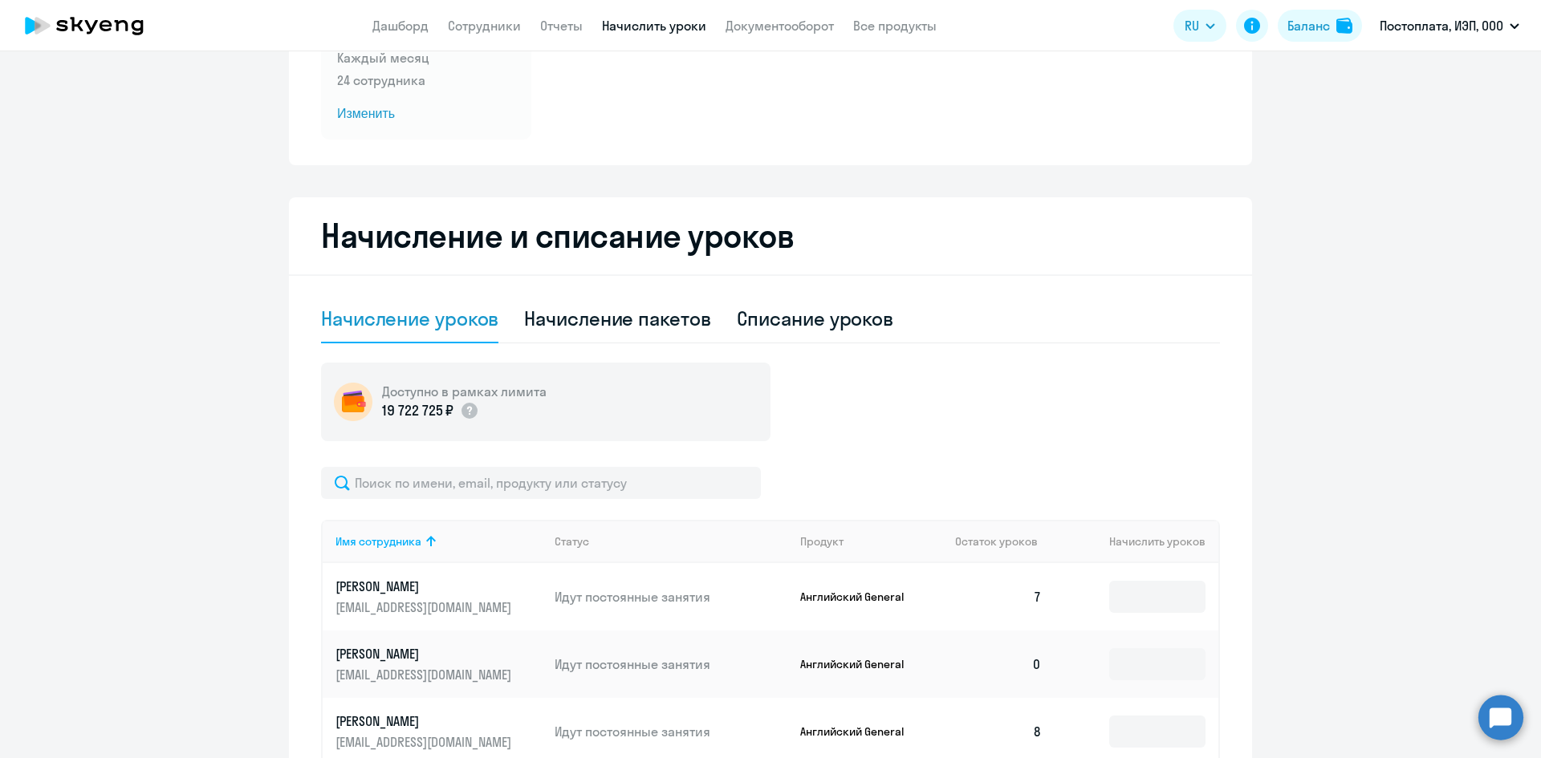
scroll to position [241, 0]
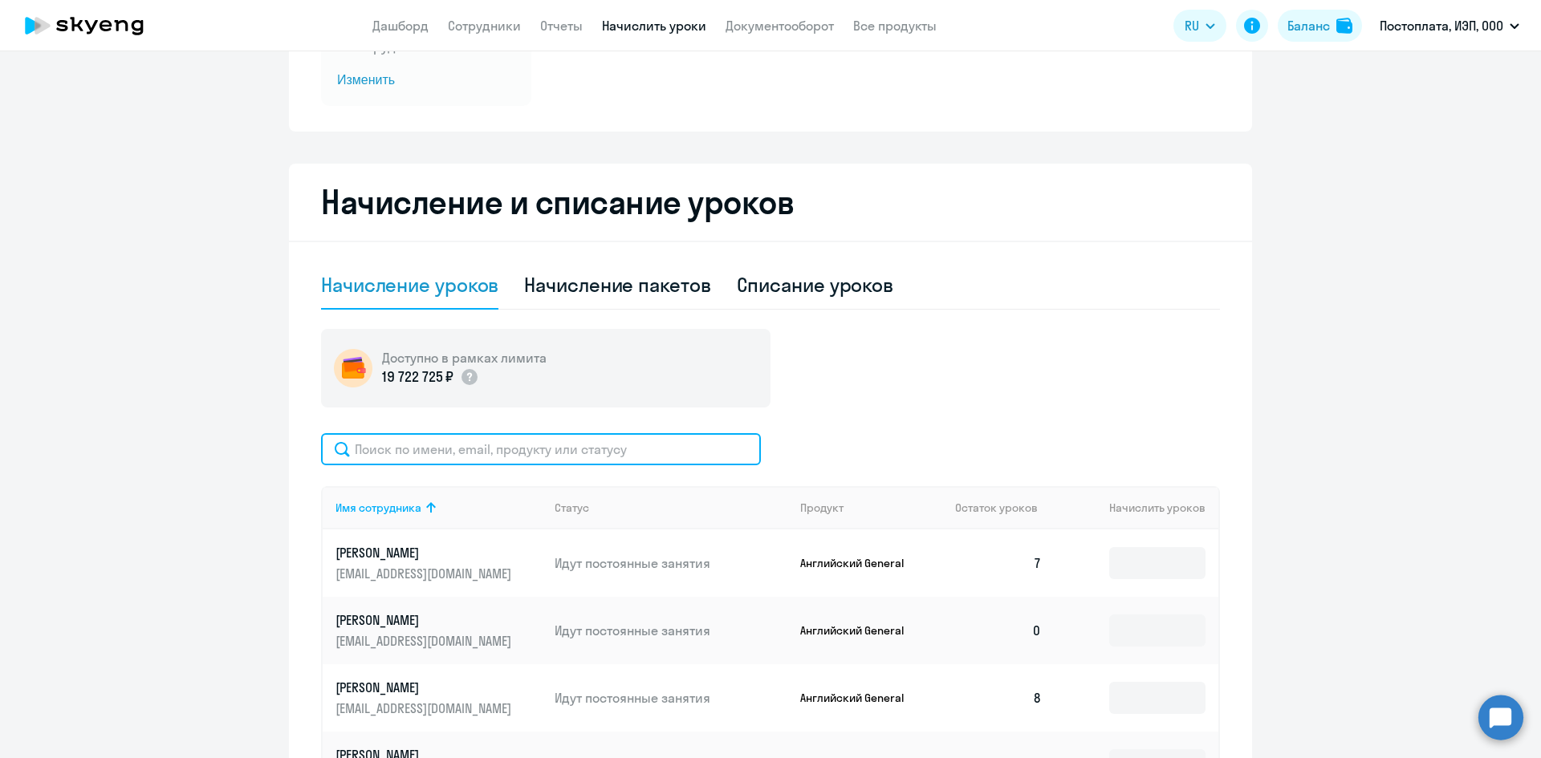
click at [605, 452] on input "text" at bounding box center [541, 449] width 440 height 32
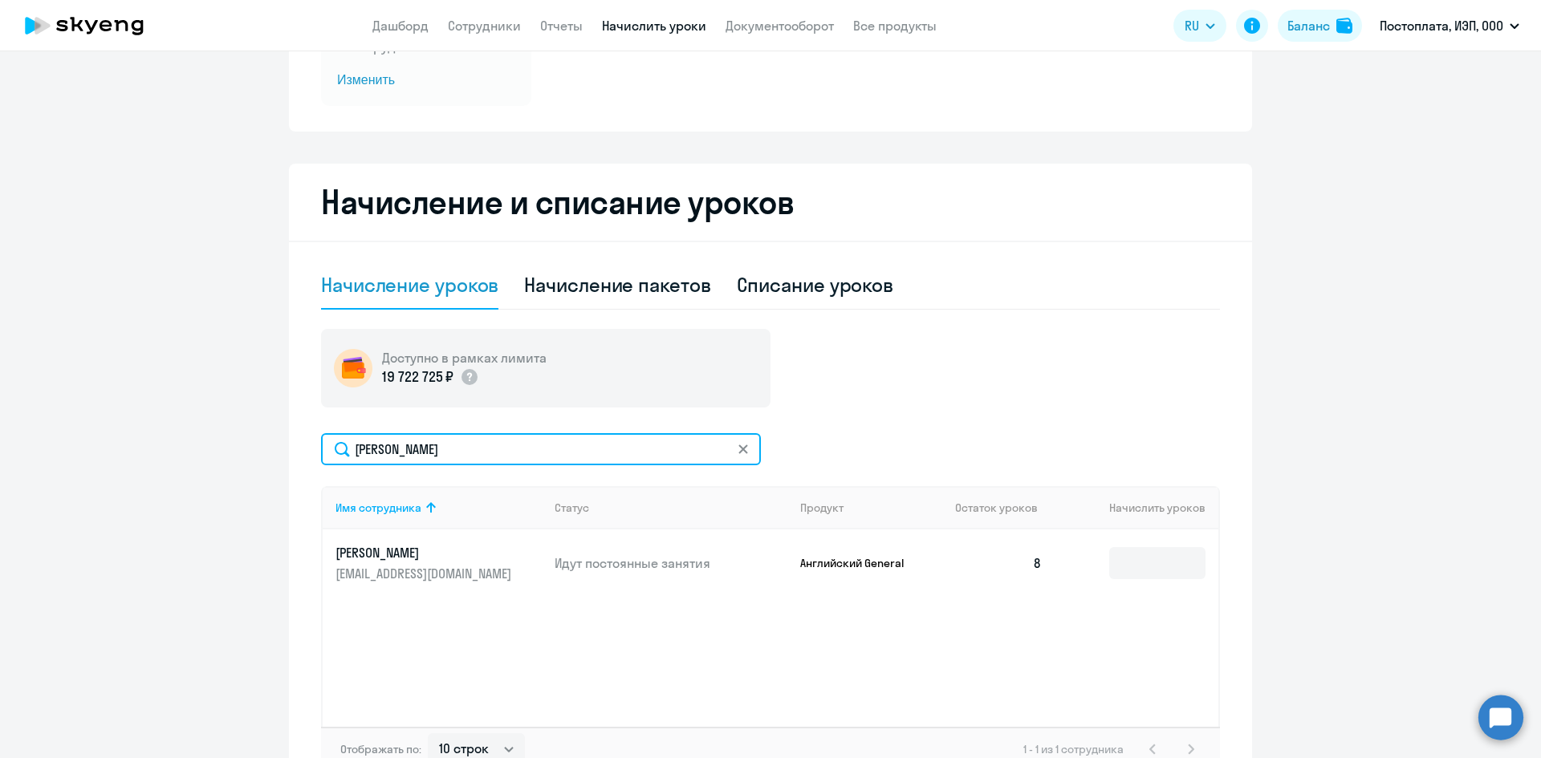
type input "[PERSON_NAME]"
click at [790, 639] on div "Имя сотрудника Статус Продукт Остаток уроков [PERSON_NAME] уроков [PERSON_NAME]…" at bounding box center [770, 606] width 899 height 241
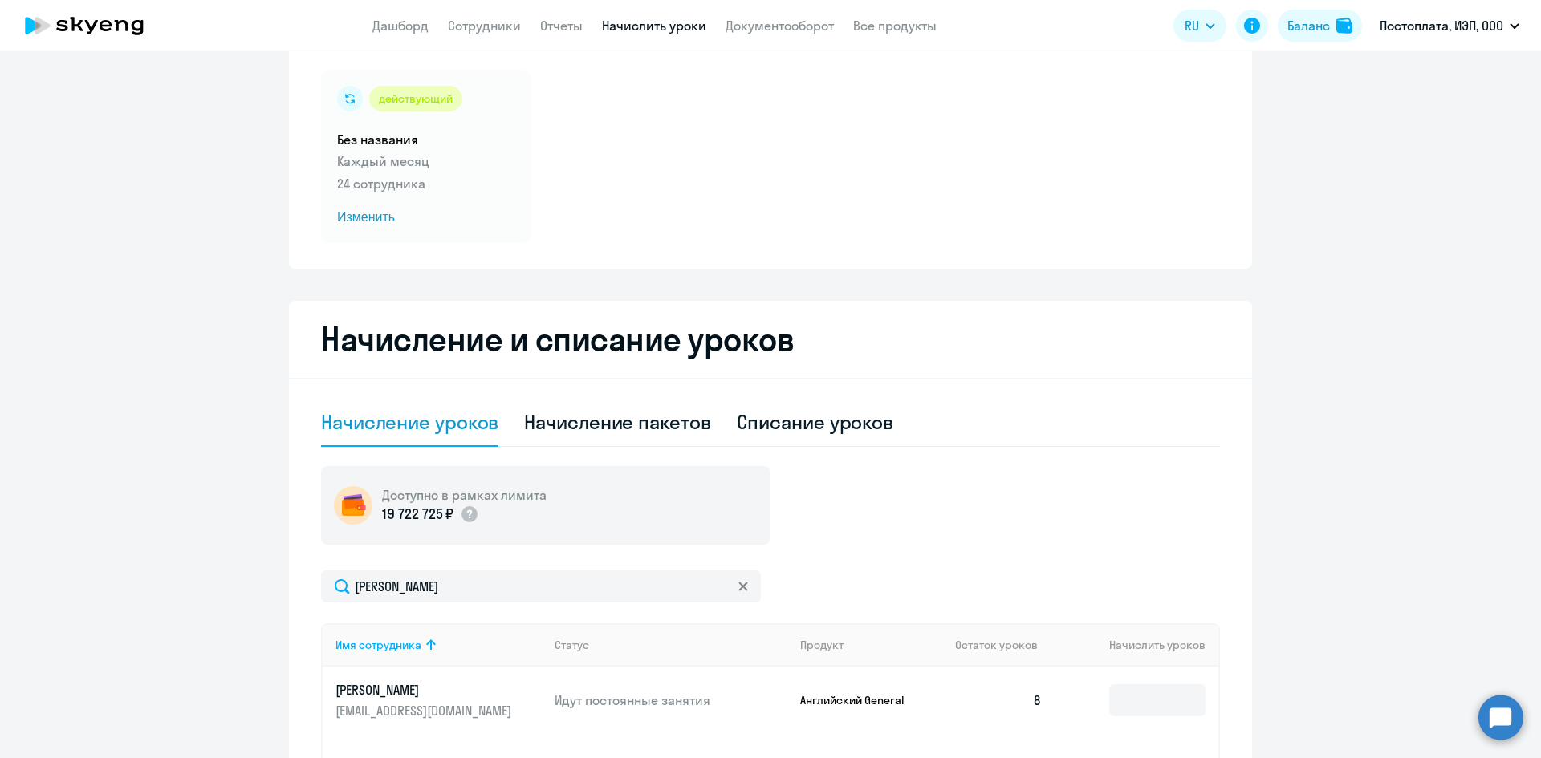
scroll to position [264, 0]
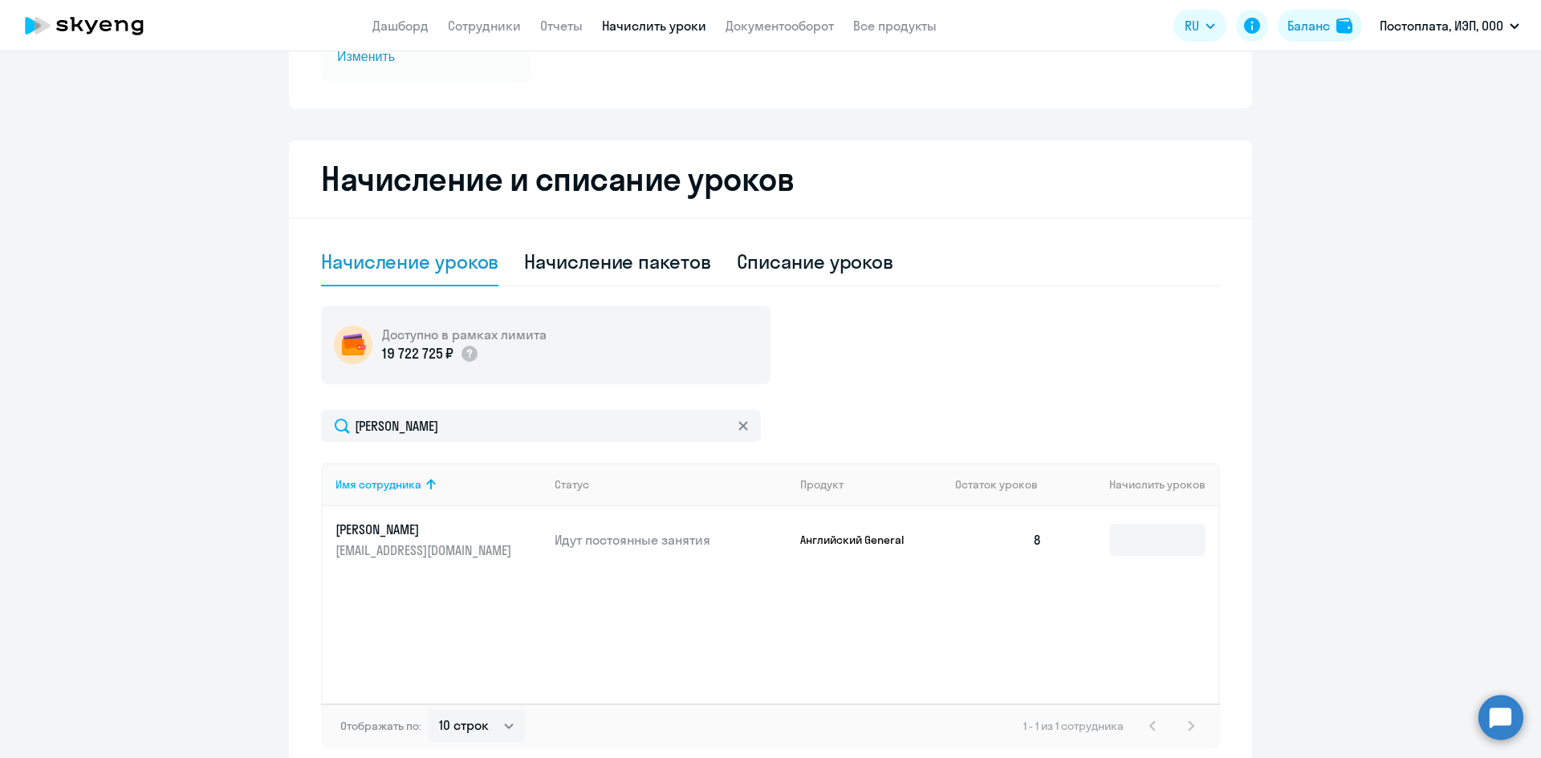
click at [428, 536] on p "[PERSON_NAME]" at bounding box center [425, 530] width 180 height 18
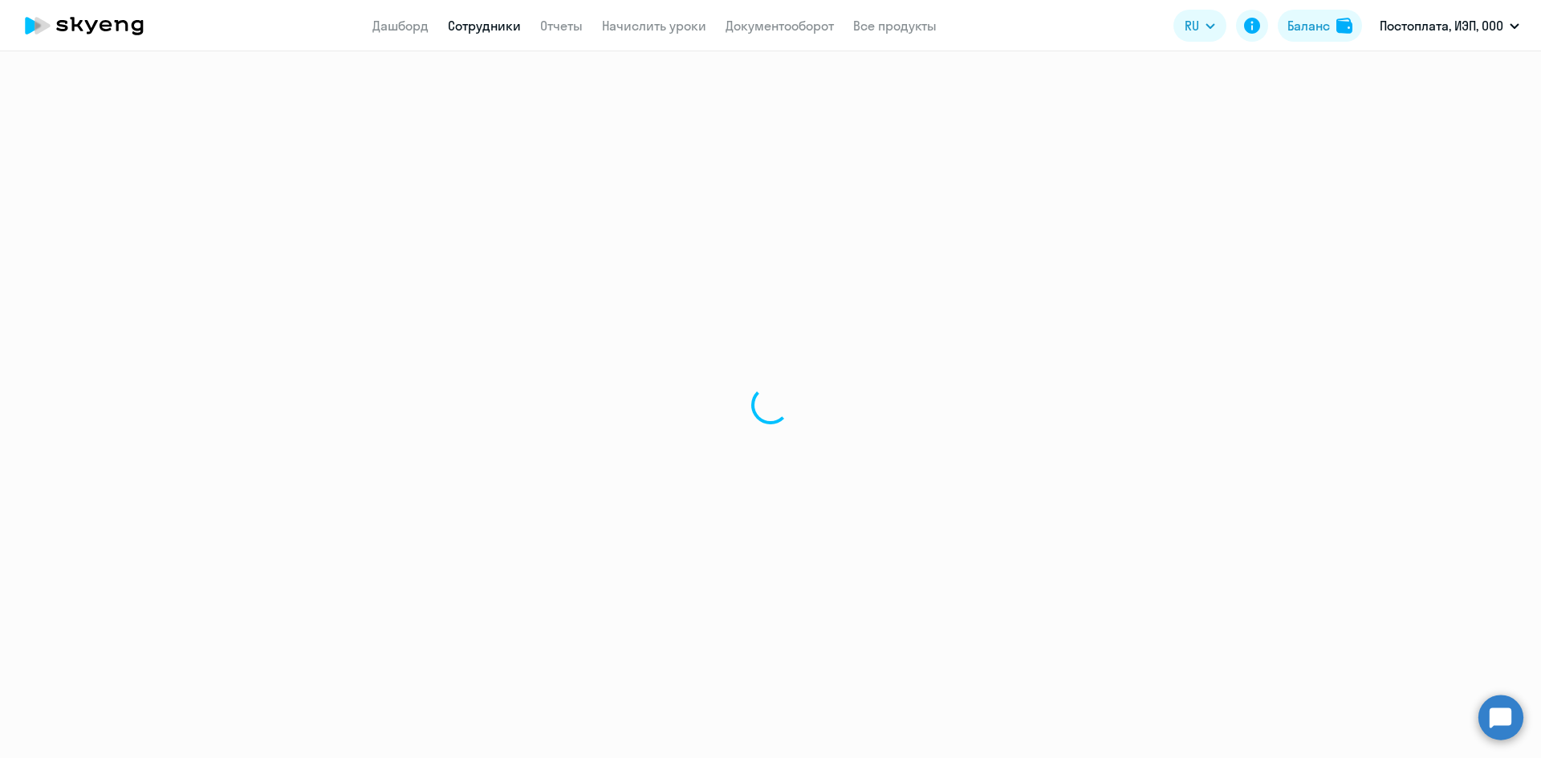
select select "english"
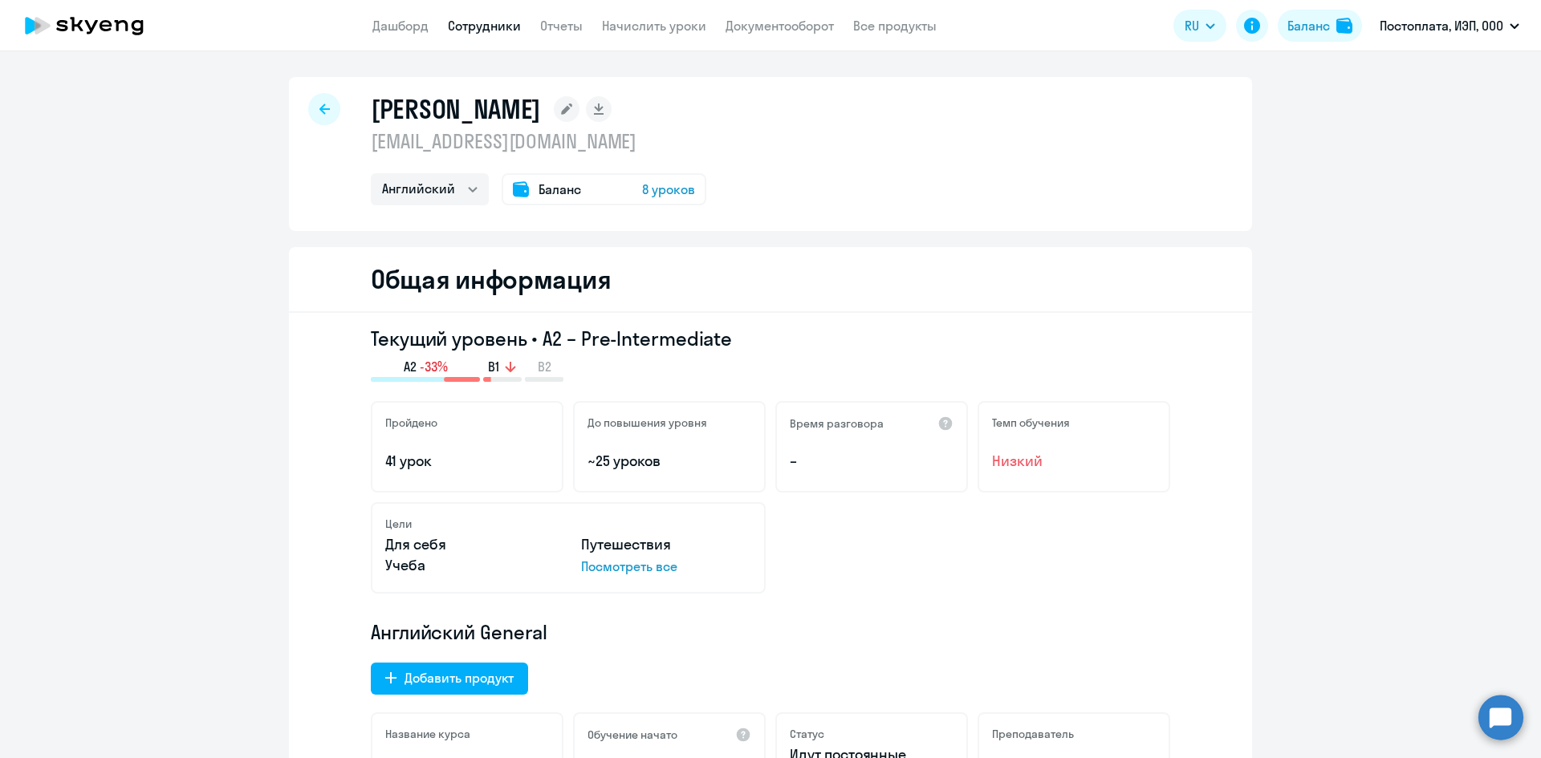
click at [656, 190] on span "8 уроков" at bounding box center [668, 189] width 53 height 19
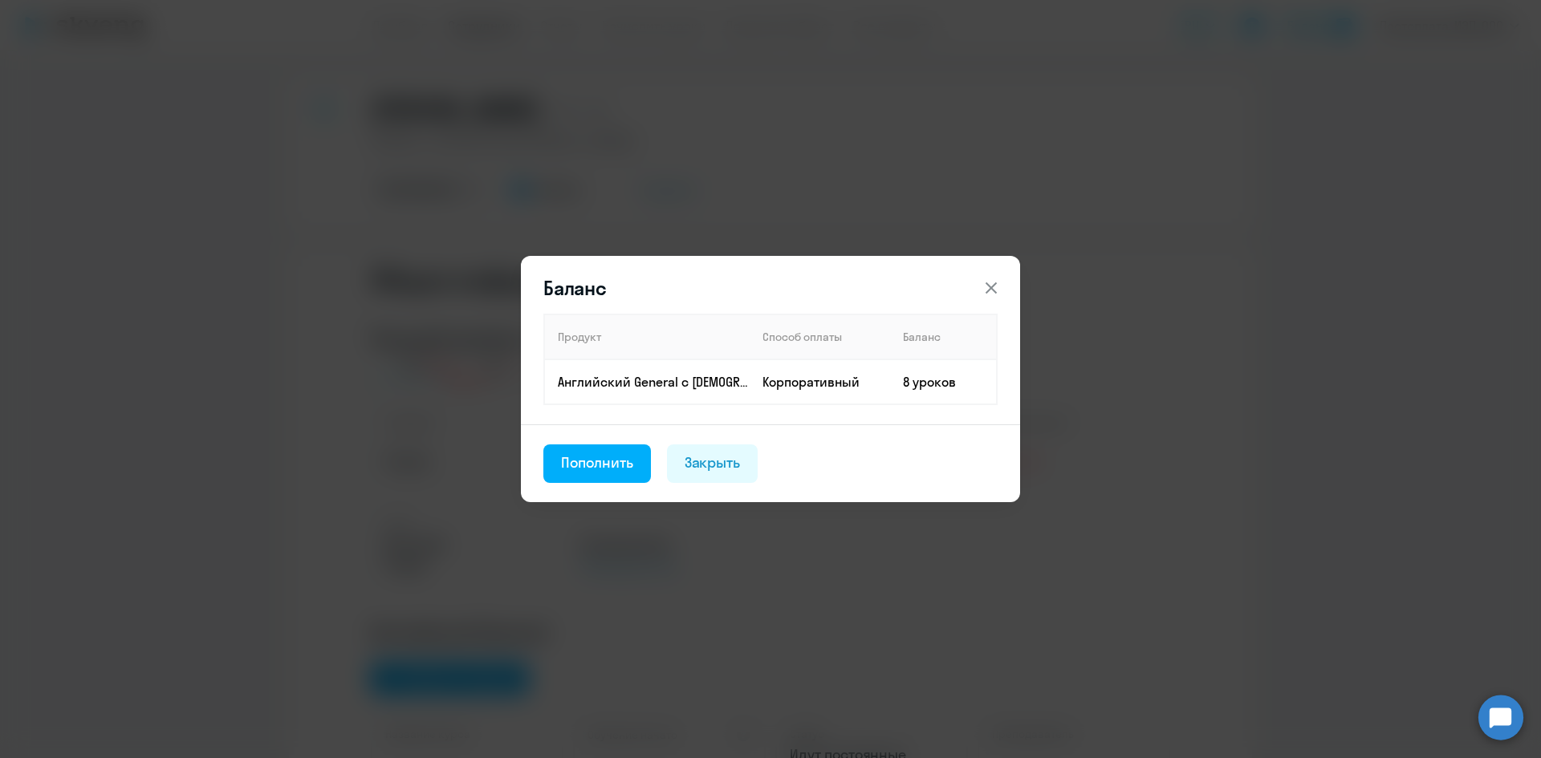
click at [990, 286] on icon at bounding box center [990, 287] width 19 height 19
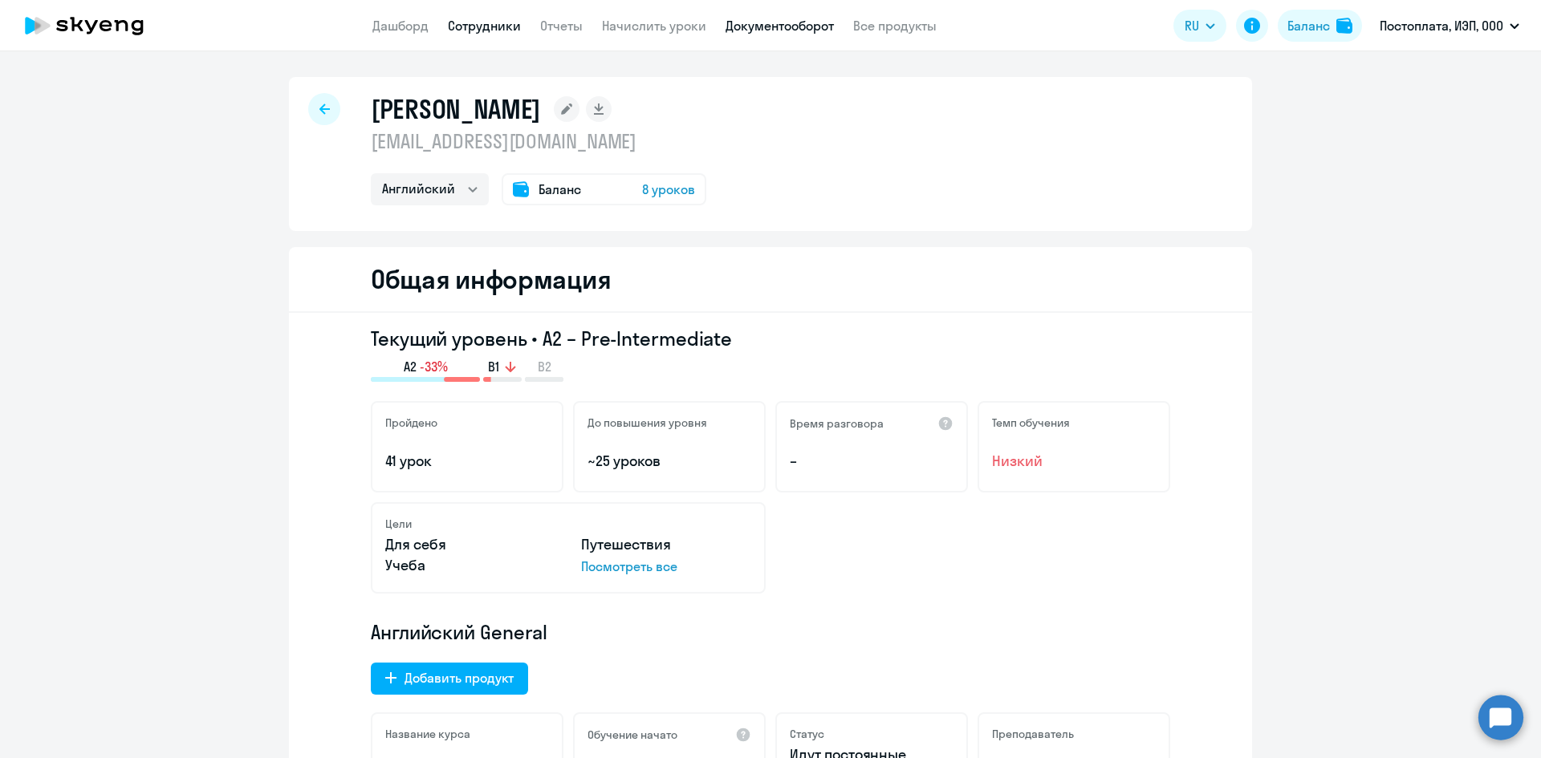
click at [772, 30] on link "Документооборот" at bounding box center [779, 26] width 108 height 16
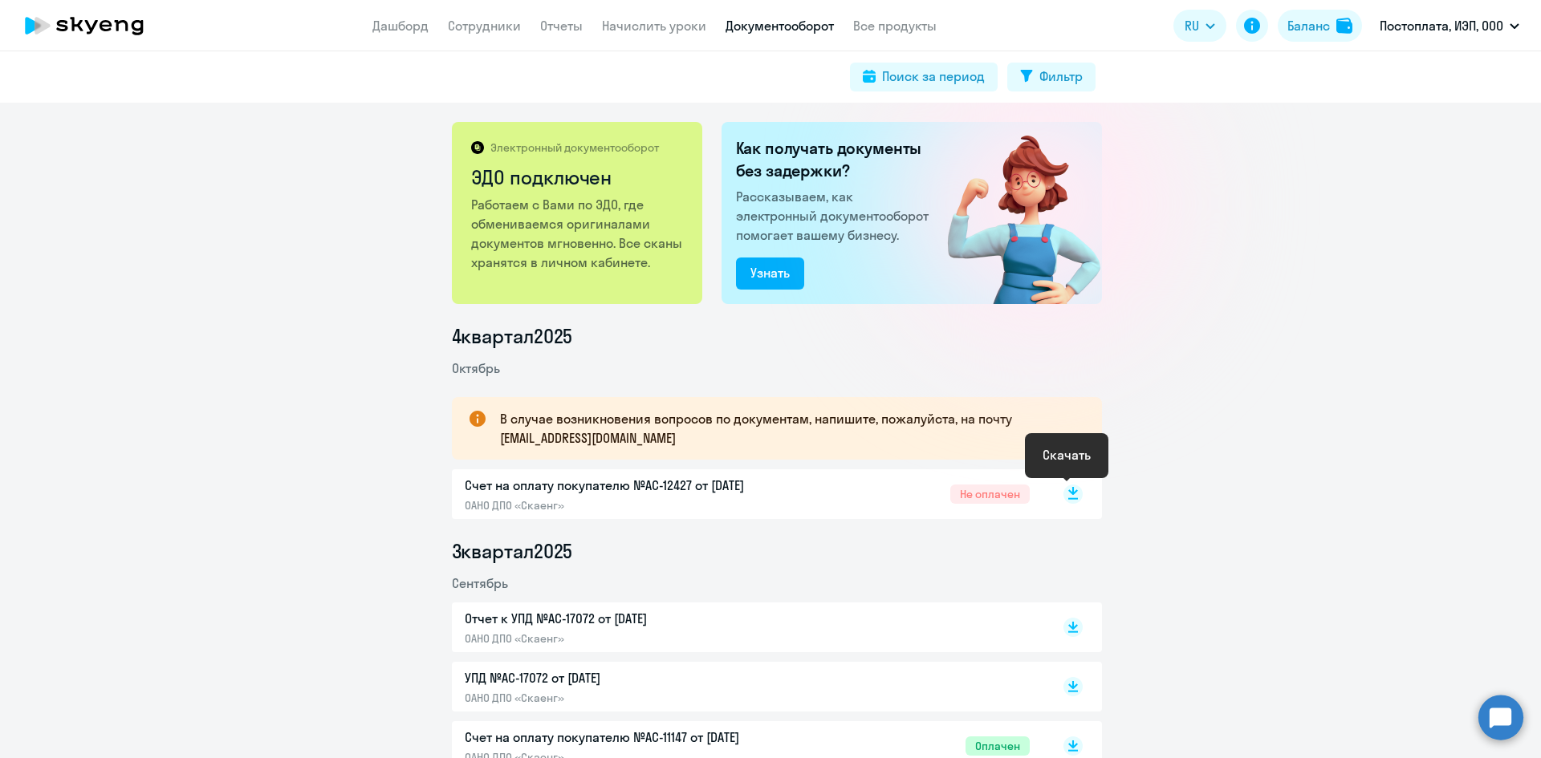
click at [1063, 494] on rect at bounding box center [1072, 494] width 19 height 19
click at [550, 21] on link "Отчеты" at bounding box center [561, 26] width 43 height 16
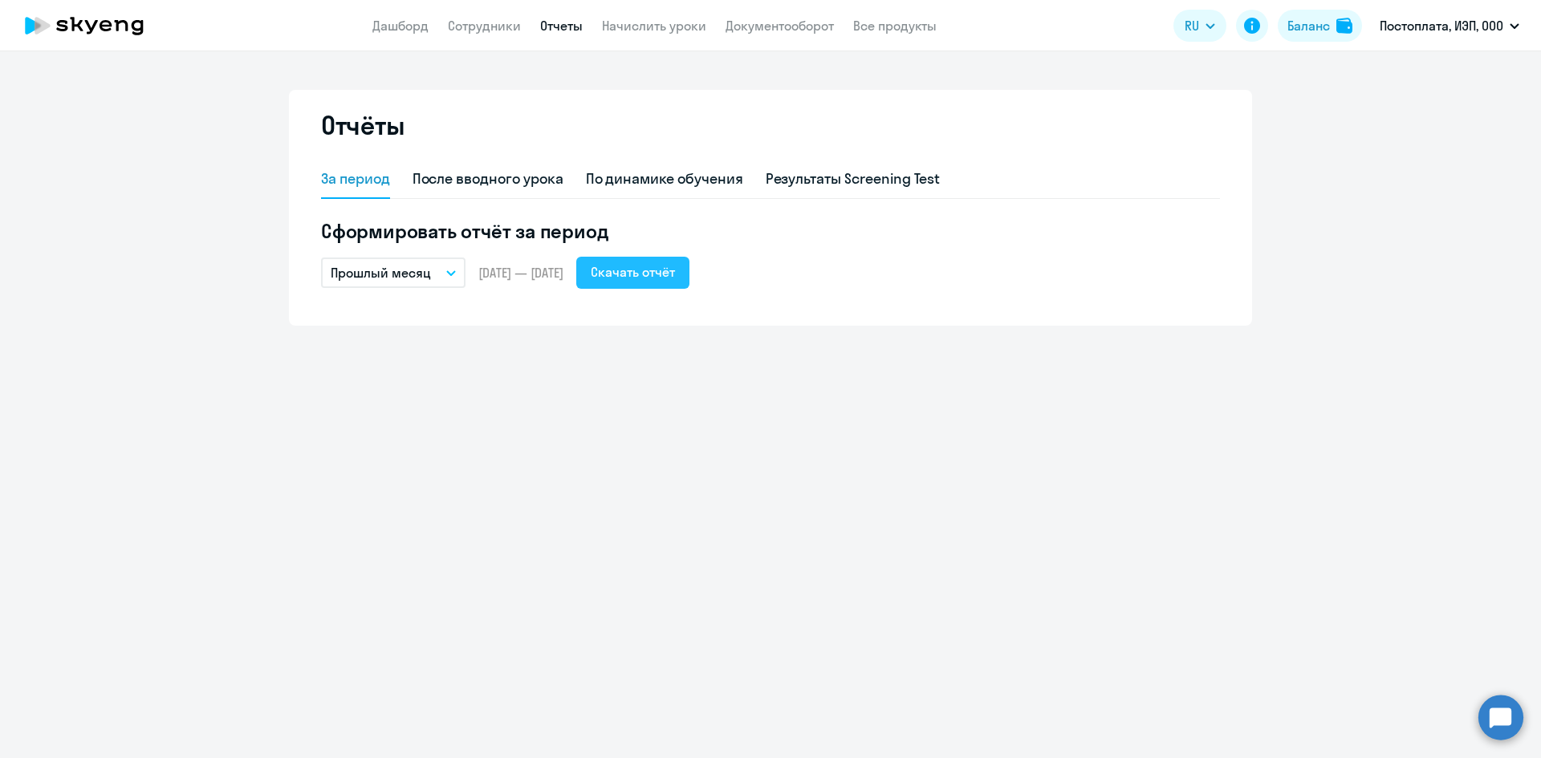
click at [672, 267] on div "Скачать отчёт" at bounding box center [633, 271] width 84 height 19
